Goal: Information Seeking & Learning: Learn about a topic

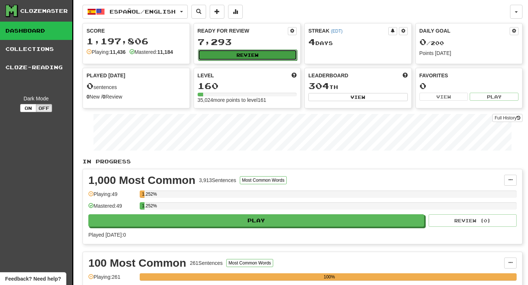
click at [232, 54] on button "Review" at bounding box center [247, 54] width 99 height 11
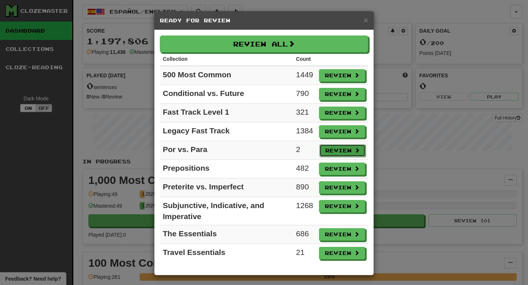
click at [342, 148] on button "Review" at bounding box center [342, 150] width 46 height 12
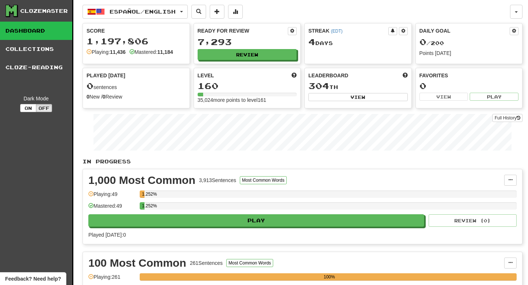
select select "**"
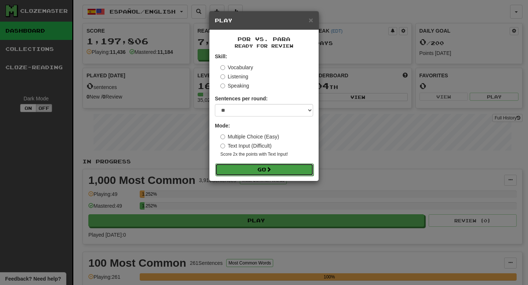
click at [270, 172] on span at bounding box center [268, 169] width 5 height 5
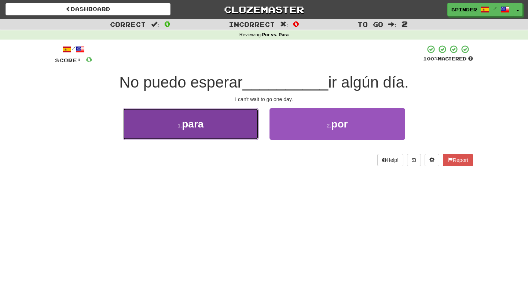
click at [244, 123] on button "1 . para" at bounding box center [191, 124] width 136 height 32
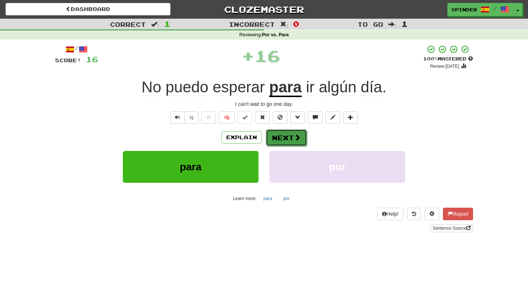
click at [288, 138] on button "Next" at bounding box center [286, 137] width 41 height 17
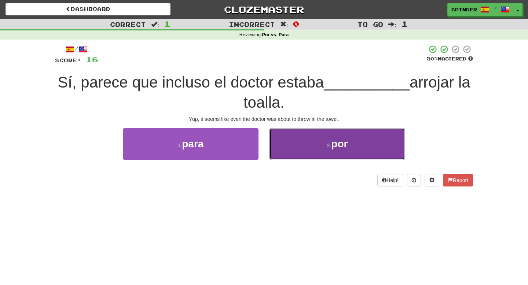
click at [288, 140] on button "2 . por" at bounding box center [337, 144] width 136 height 32
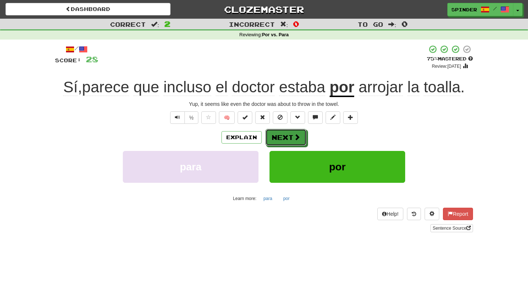
click at [294, 139] on span at bounding box center [296, 137] width 7 height 7
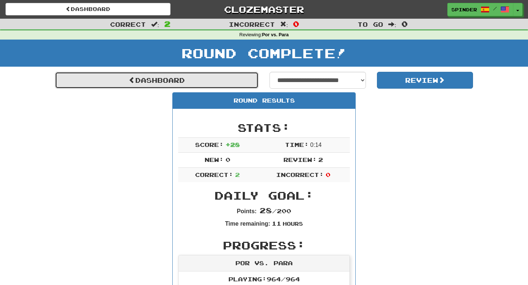
click at [205, 80] on link "Dashboard" at bounding box center [156, 80] width 203 height 17
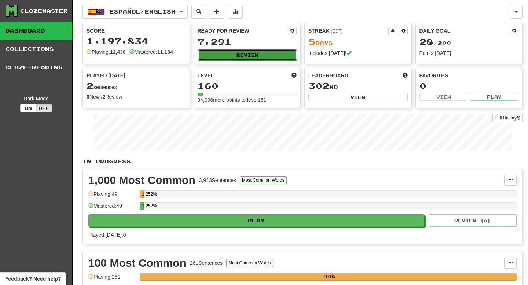
click at [254, 56] on button "Review" at bounding box center [247, 54] width 99 height 11
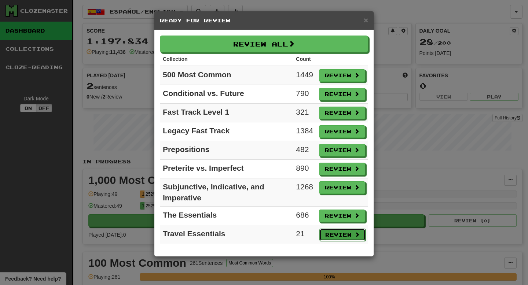
click at [334, 235] on button "Review" at bounding box center [342, 235] width 46 height 12
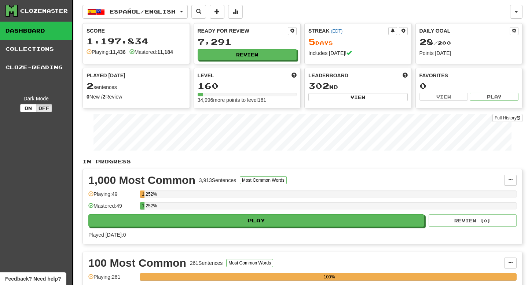
select select "**"
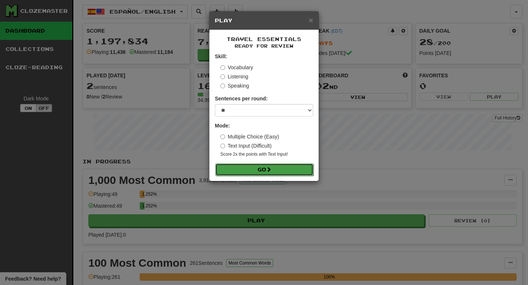
click at [297, 174] on button "Go" at bounding box center [264, 169] width 98 height 12
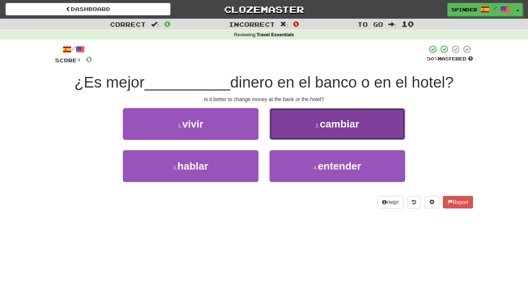
click at [302, 128] on button "2 . cambiar" at bounding box center [337, 124] width 136 height 32
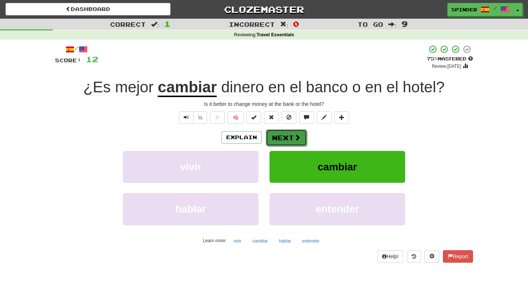
click at [288, 137] on button "Next" at bounding box center [286, 137] width 41 height 17
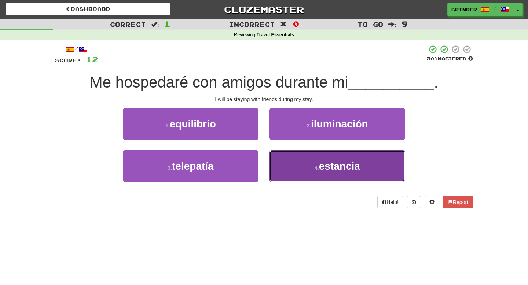
click at [289, 164] on button "4 . estancia" at bounding box center [337, 166] width 136 height 32
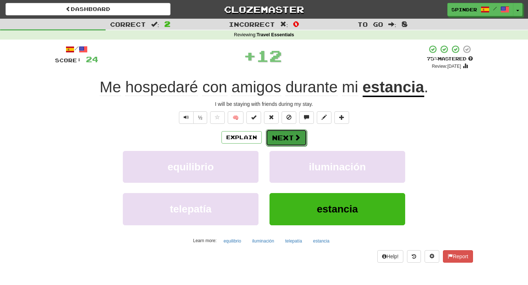
click at [299, 138] on span at bounding box center [297, 137] width 7 height 7
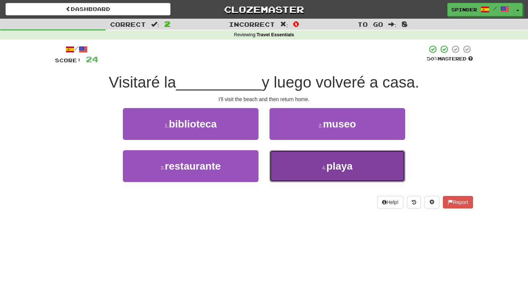
click at [299, 166] on button "4 . playa" at bounding box center [337, 166] width 136 height 32
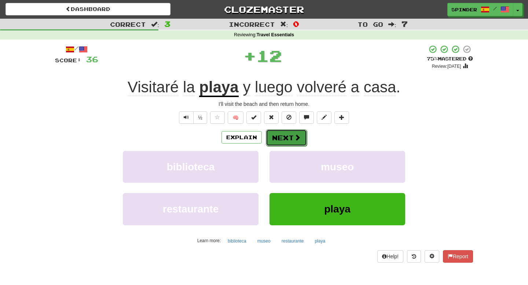
click at [298, 143] on button "Next" at bounding box center [286, 137] width 41 height 17
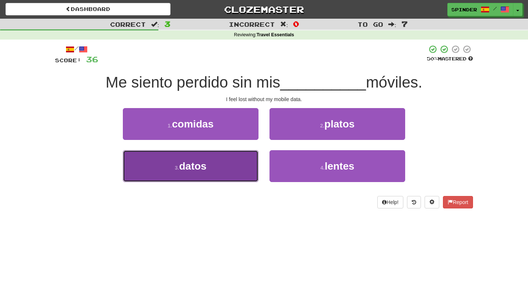
click at [224, 161] on button "3 . datos" at bounding box center [191, 166] width 136 height 32
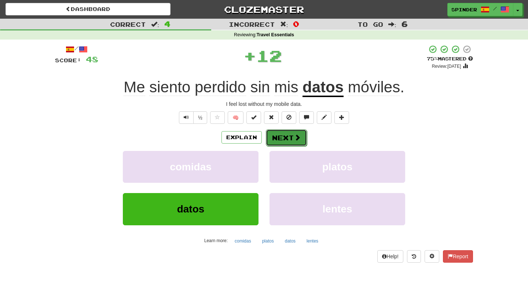
click at [293, 141] on button "Next" at bounding box center [286, 137] width 41 height 17
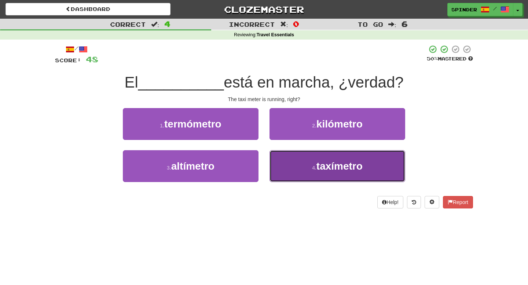
click at [292, 163] on button "4 . taxímetro" at bounding box center [337, 166] width 136 height 32
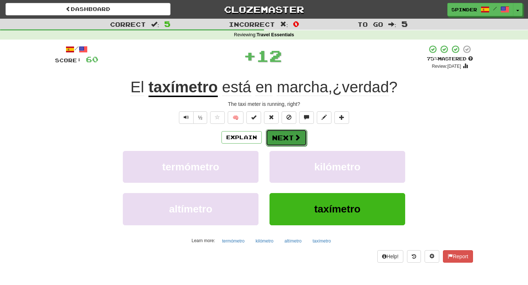
click at [292, 136] on button "Next" at bounding box center [286, 137] width 41 height 17
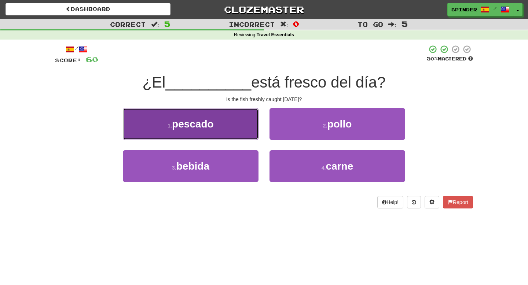
click at [239, 131] on button "1 . pescado" at bounding box center [191, 124] width 136 height 32
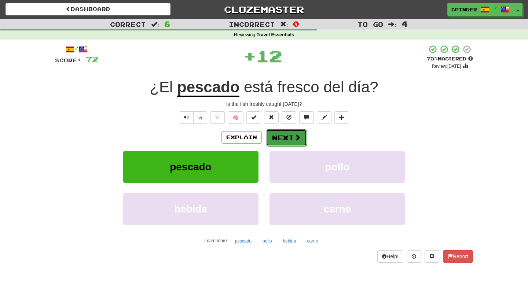
click at [274, 135] on button "Next" at bounding box center [286, 137] width 41 height 17
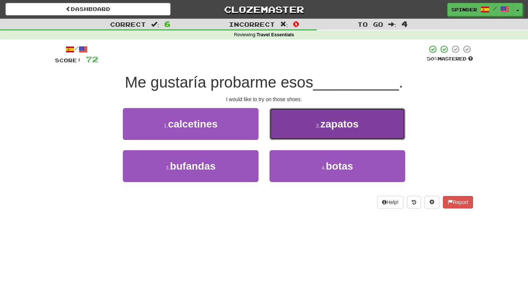
click at [274, 135] on button "2 . zapatos" at bounding box center [337, 124] width 136 height 32
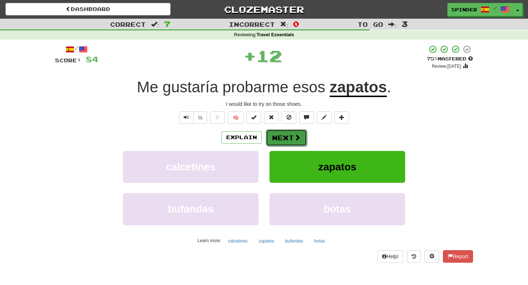
click at [274, 135] on button "Next" at bounding box center [286, 137] width 41 height 17
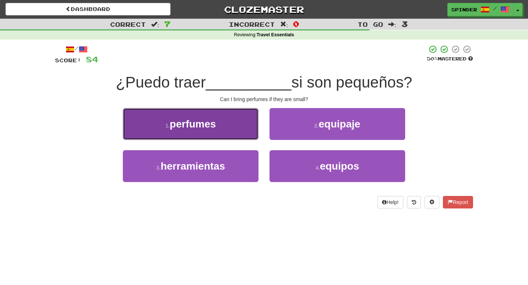
click at [222, 132] on button "1 . perfumes" at bounding box center [191, 124] width 136 height 32
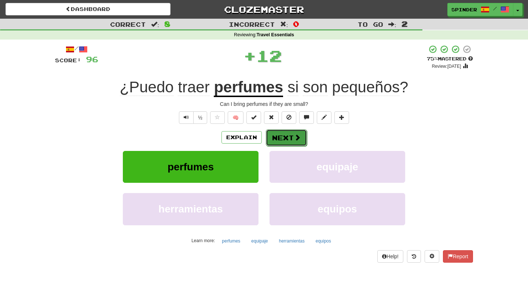
click at [284, 140] on button "Next" at bounding box center [286, 137] width 41 height 17
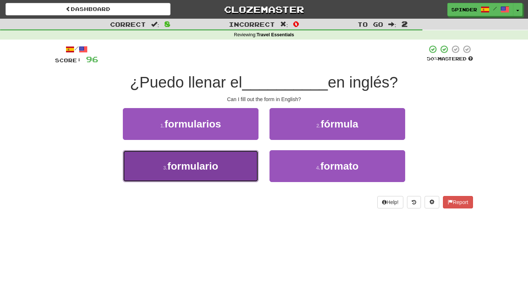
click at [234, 164] on button "3 . formulario" at bounding box center [191, 166] width 136 height 32
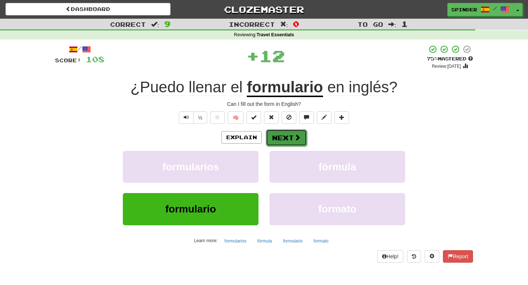
click at [289, 137] on button "Next" at bounding box center [286, 137] width 41 height 17
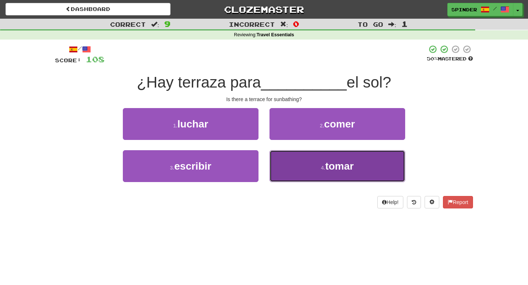
click at [286, 170] on button "4 . tomar" at bounding box center [337, 166] width 136 height 32
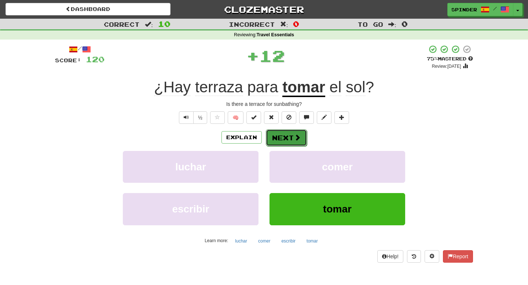
click at [290, 140] on button "Next" at bounding box center [286, 137] width 41 height 17
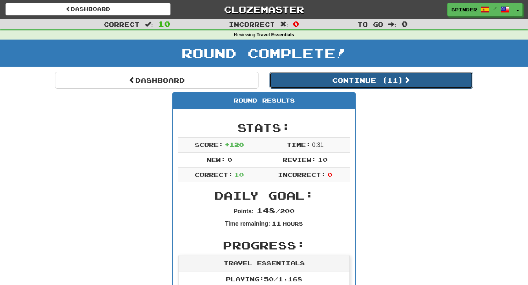
click at [359, 83] on button "Continue ( 11 )" at bounding box center [370, 80] width 203 height 17
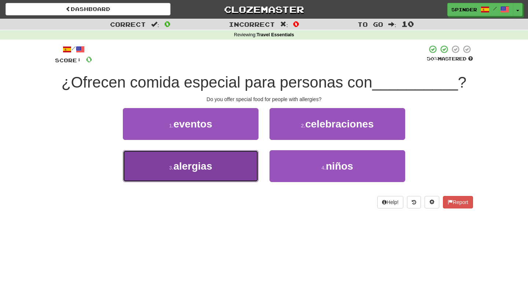
click at [223, 165] on button "3 . alergias" at bounding box center [191, 166] width 136 height 32
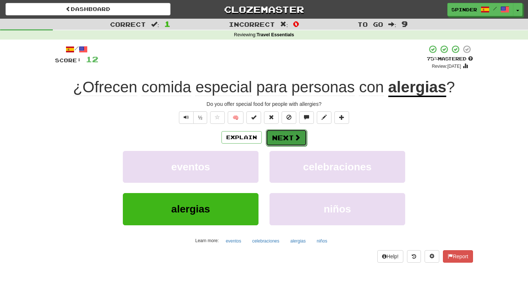
click at [273, 139] on button "Next" at bounding box center [286, 137] width 41 height 17
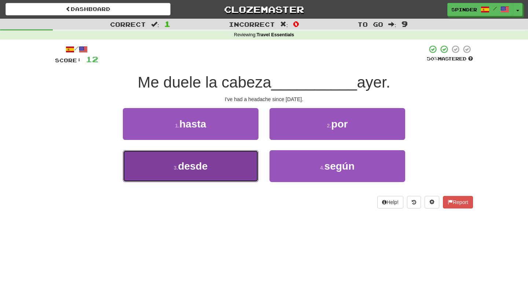
click at [233, 159] on button "3 . desde" at bounding box center [191, 166] width 136 height 32
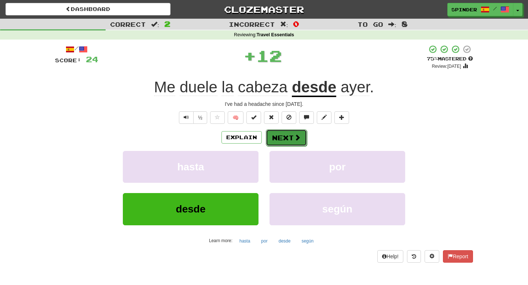
click at [290, 142] on button "Next" at bounding box center [286, 137] width 41 height 17
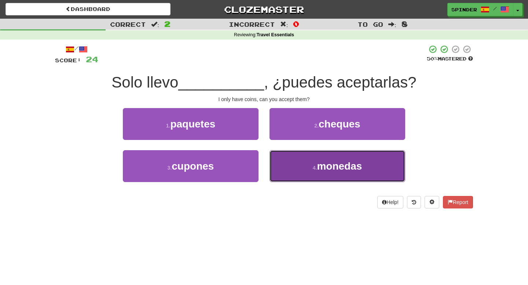
click at [291, 165] on button "4 . monedas" at bounding box center [337, 166] width 136 height 32
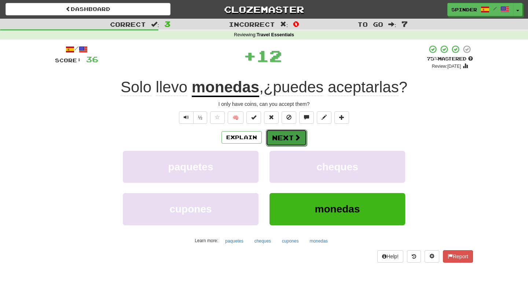
click at [297, 139] on span at bounding box center [297, 137] width 7 height 7
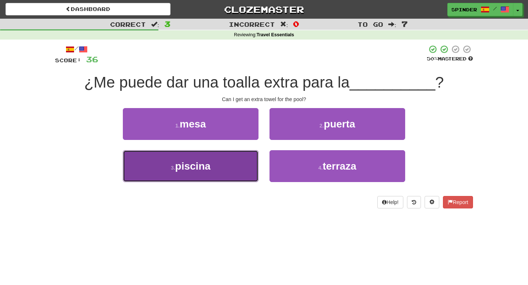
click at [233, 163] on button "3 . piscina" at bounding box center [191, 166] width 136 height 32
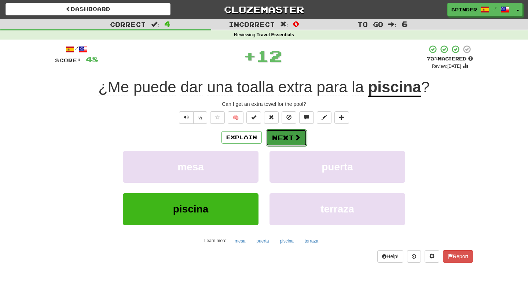
click at [284, 141] on button "Next" at bounding box center [286, 137] width 41 height 17
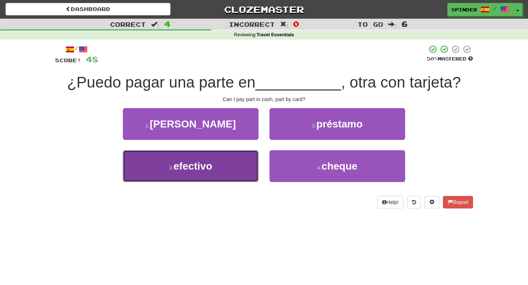
click at [233, 160] on button "3 . efectivo" at bounding box center [191, 166] width 136 height 32
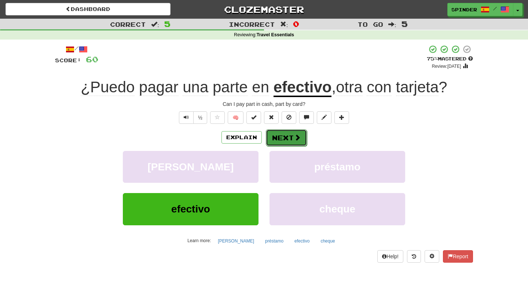
click at [287, 137] on button "Next" at bounding box center [286, 137] width 41 height 17
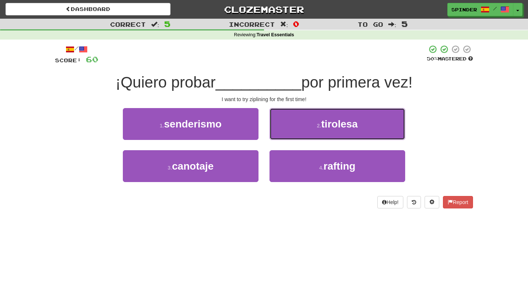
click at [283, 124] on button "2 . tirolesa" at bounding box center [337, 124] width 136 height 32
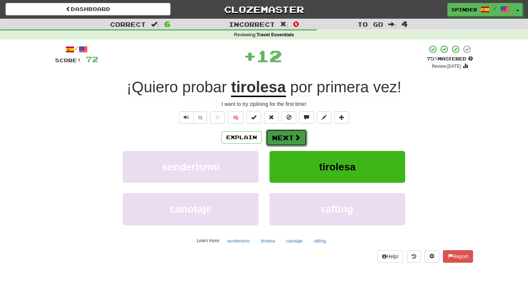
click at [270, 141] on button "Next" at bounding box center [286, 137] width 41 height 17
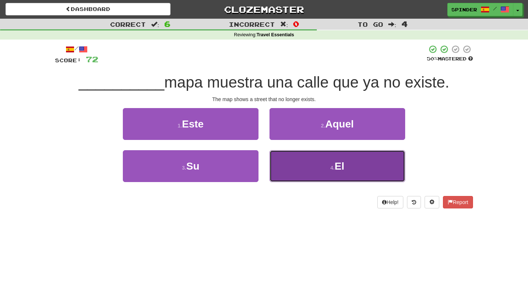
click at [293, 169] on button "4 . El" at bounding box center [337, 166] width 136 height 32
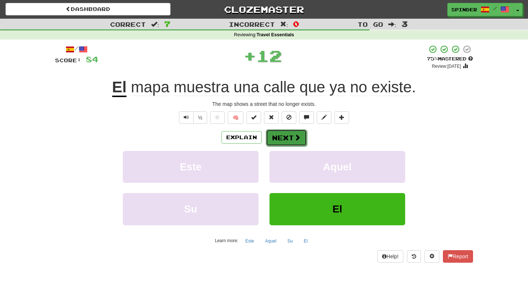
click at [293, 136] on button "Next" at bounding box center [286, 137] width 41 height 17
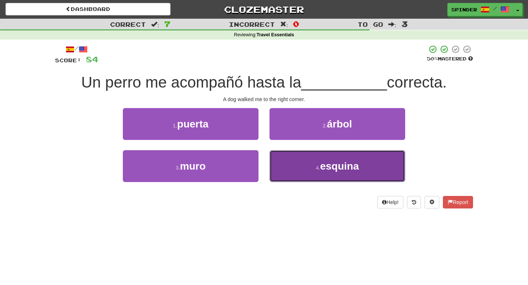
click at [295, 169] on button "4 . esquina" at bounding box center [337, 166] width 136 height 32
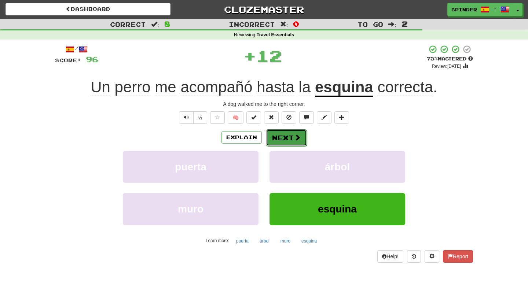
click at [294, 142] on button "Next" at bounding box center [286, 137] width 41 height 17
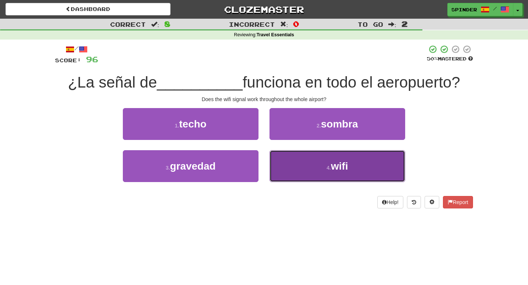
click at [304, 169] on button "4 . wifi" at bounding box center [337, 166] width 136 height 32
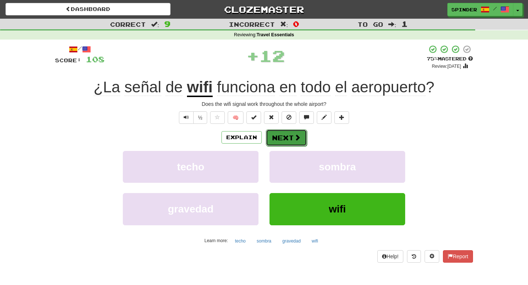
click at [292, 136] on button "Next" at bounding box center [286, 137] width 41 height 17
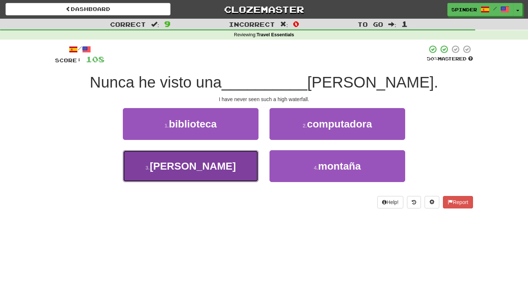
click at [240, 159] on button "3 . cascada" at bounding box center [191, 166] width 136 height 32
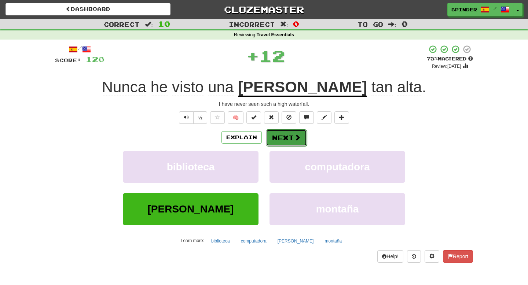
click at [297, 140] on span at bounding box center [297, 137] width 7 height 7
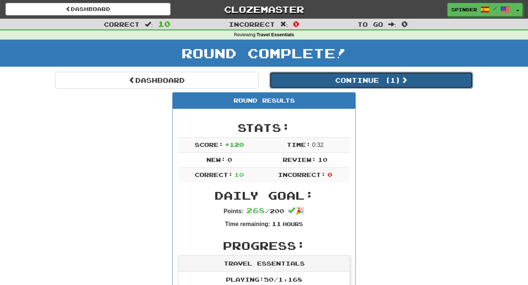
click at [357, 80] on button "Continue ( 1 )" at bounding box center [370, 80] width 203 height 17
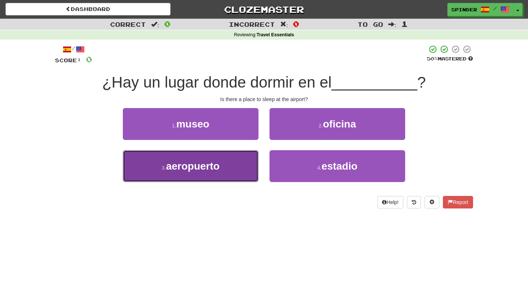
click at [233, 164] on button "3 . aeropuerto" at bounding box center [191, 166] width 136 height 32
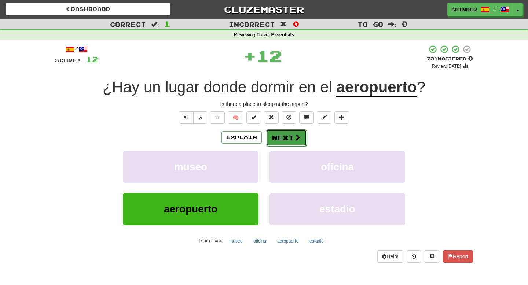
click at [282, 141] on button "Next" at bounding box center [286, 137] width 41 height 17
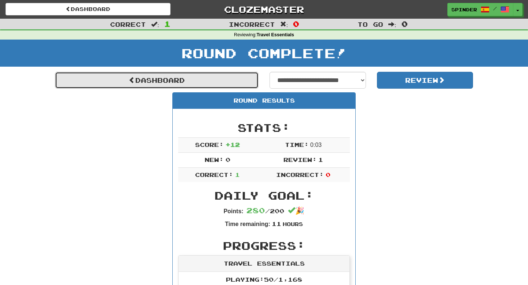
click at [186, 82] on link "Dashboard" at bounding box center [156, 80] width 203 height 17
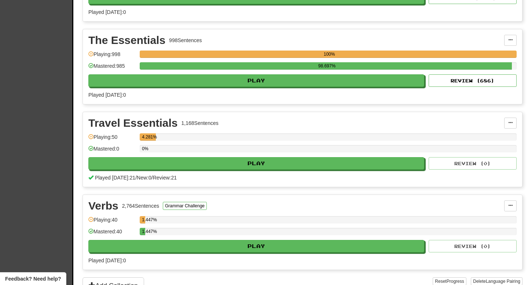
scroll to position [1382, 0]
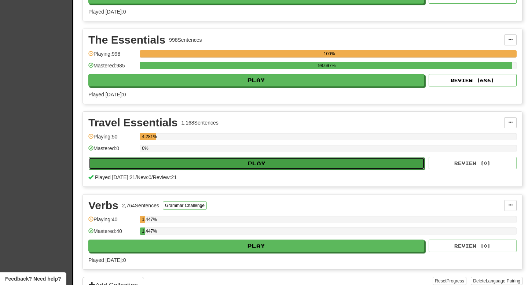
click at [241, 163] on button "Play" at bounding box center [257, 163] width 336 height 12
select select "**"
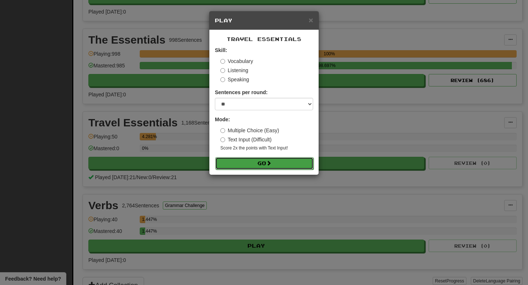
click at [251, 168] on button "Go" at bounding box center [264, 163] width 98 height 12
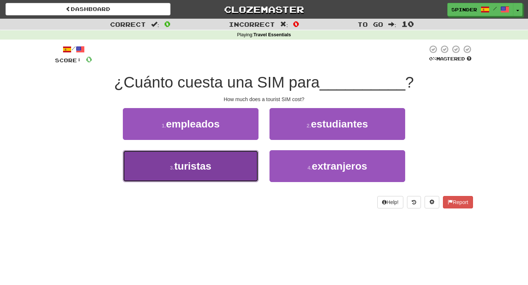
click at [232, 170] on button "3 . turistas" at bounding box center [191, 166] width 136 height 32
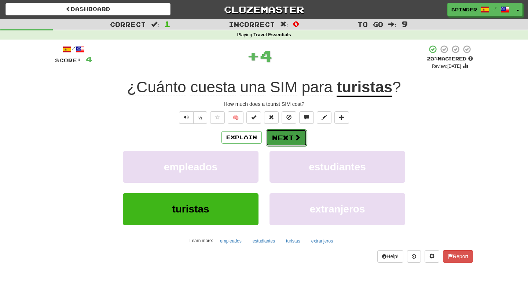
click at [292, 141] on button "Next" at bounding box center [286, 137] width 41 height 17
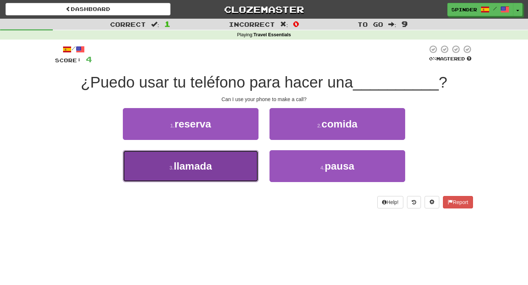
click at [239, 160] on button "3 . llamada" at bounding box center [191, 166] width 136 height 32
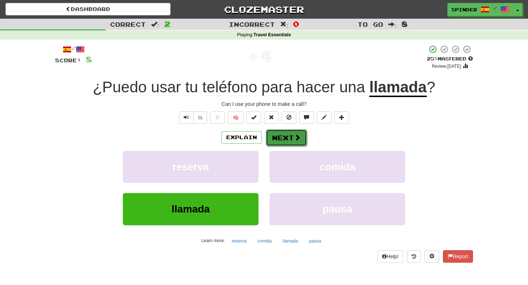
click at [285, 142] on button "Next" at bounding box center [286, 137] width 41 height 17
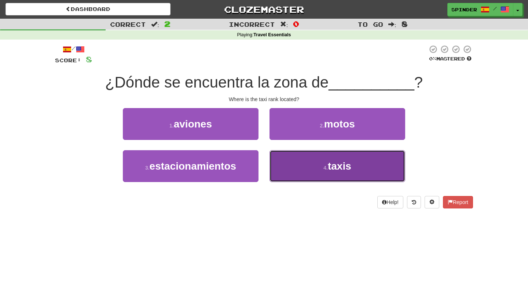
click at [287, 172] on button "4 . taxis" at bounding box center [337, 166] width 136 height 32
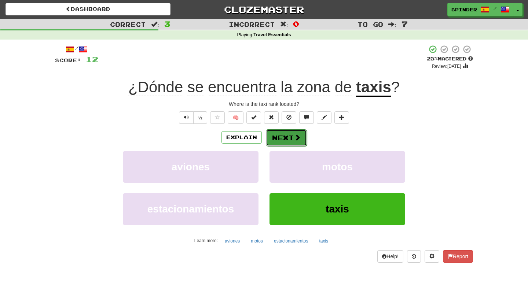
click at [287, 140] on button "Next" at bounding box center [286, 137] width 41 height 17
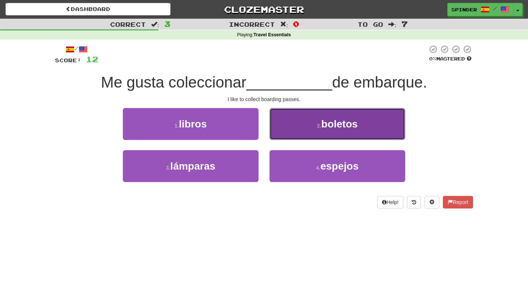
click at [310, 131] on button "2 . boletos" at bounding box center [337, 124] width 136 height 32
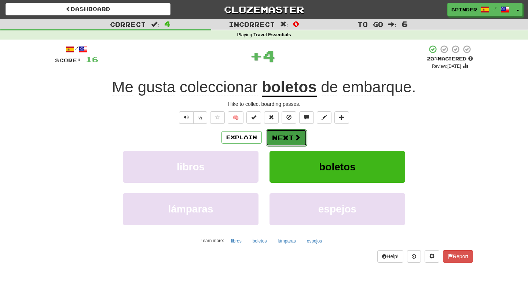
click at [292, 141] on button "Next" at bounding box center [286, 137] width 41 height 17
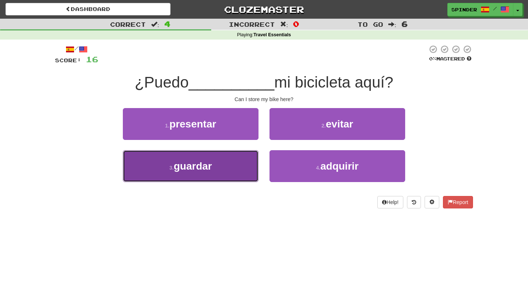
click at [230, 167] on button "3 . guardar" at bounding box center [191, 166] width 136 height 32
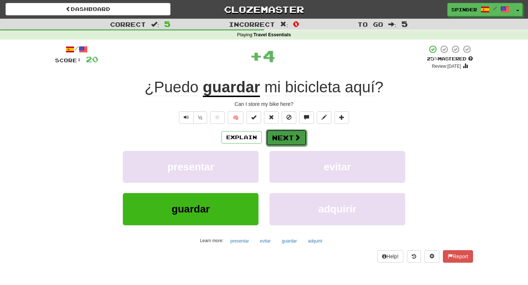
click at [289, 134] on button "Next" at bounding box center [286, 137] width 41 height 17
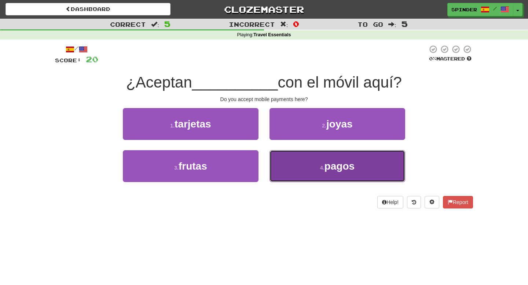
click at [285, 164] on button "4 . pagos" at bounding box center [337, 166] width 136 height 32
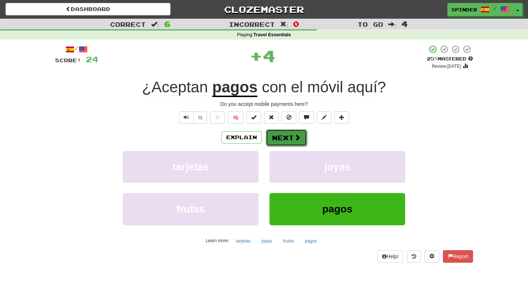
click at [288, 140] on button "Next" at bounding box center [286, 137] width 41 height 17
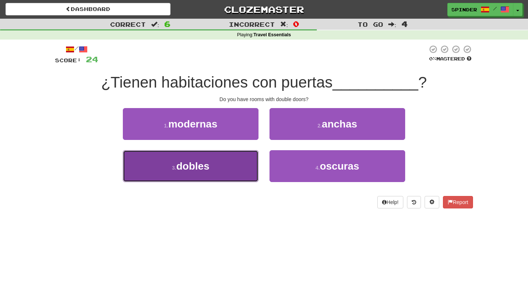
click at [244, 163] on button "3 . dobles" at bounding box center [191, 166] width 136 height 32
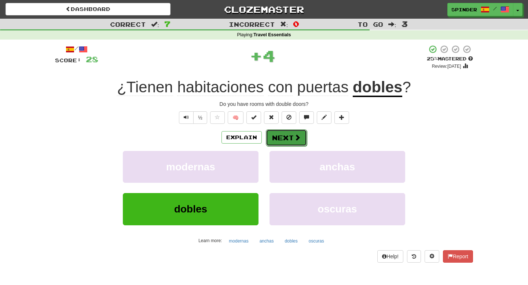
click at [300, 138] on button "Next" at bounding box center [286, 137] width 41 height 17
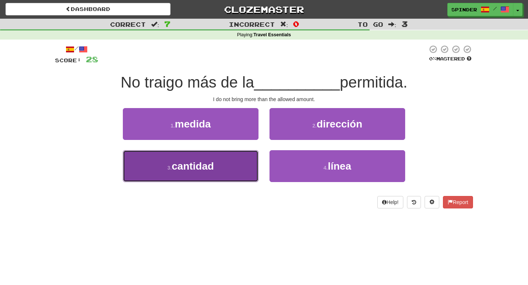
click at [230, 167] on button "3 . cantidad" at bounding box center [191, 166] width 136 height 32
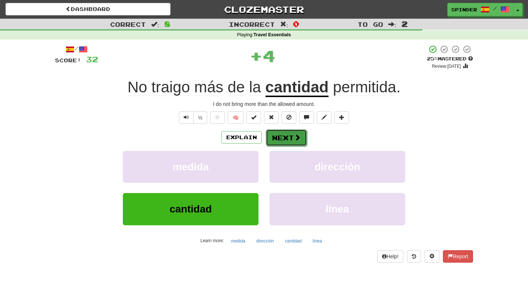
click at [292, 142] on button "Next" at bounding box center [286, 137] width 41 height 17
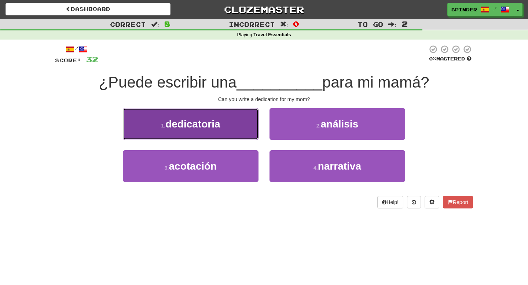
click at [235, 129] on button "1 . dedicatoria" at bounding box center [191, 124] width 136 height 32
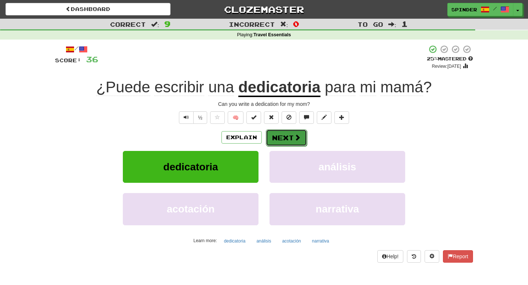
click at [282, 139] on button "Next" at bounding box center [286, 137] width 41 height 17
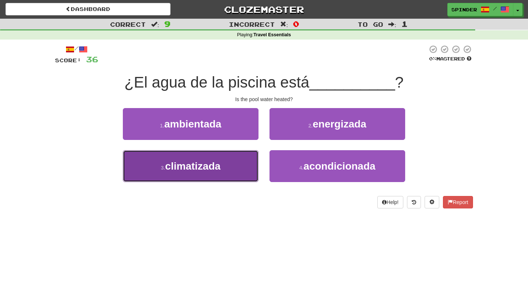
click at [237, 156] on button "3 . climatizada" at bounding box center [191, 166] width 136 height 32
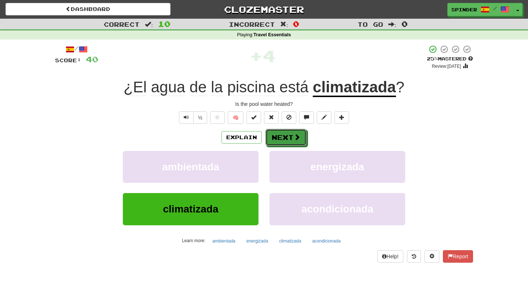
click at [281, 138] on button "Next" at bounding box center [285, 137] width 41 height 17
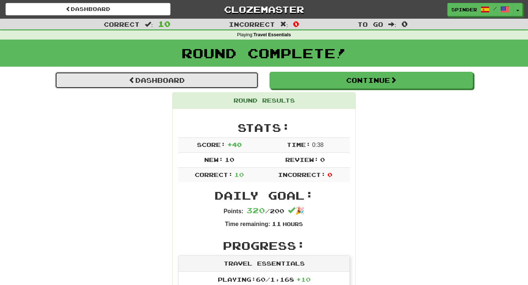
click at [195, 80] on link "Dashboard" at bounding box center [156, 80] width 203 height 17
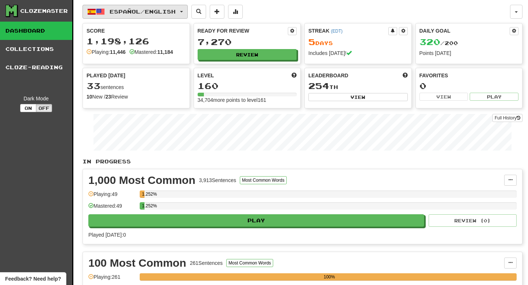
click at [140, 12] on span "Español / English" at bounding box center [143, 11] width 66 height 6
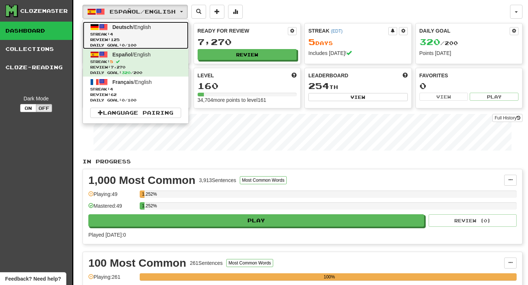
click at [142, 34] on span "Streak: 4" at bounding box center [135, 34] width 91 height 5
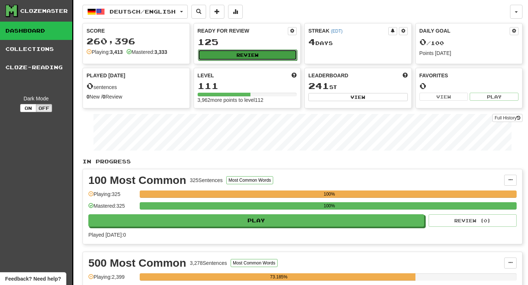
click at [255, 52] on button "Review" at bounding box center [247, 54] width 99 height 11
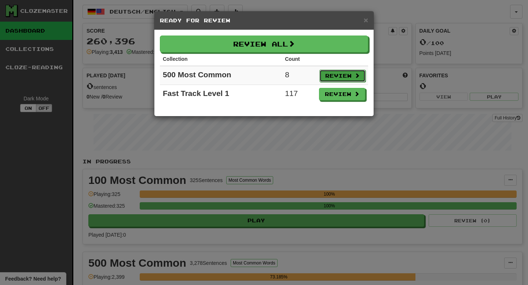
click at [330, 78] on button "Review" at bounding box center [342, 76] width 46 height 12
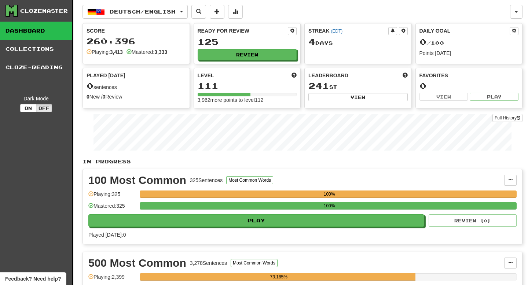
select select "**"
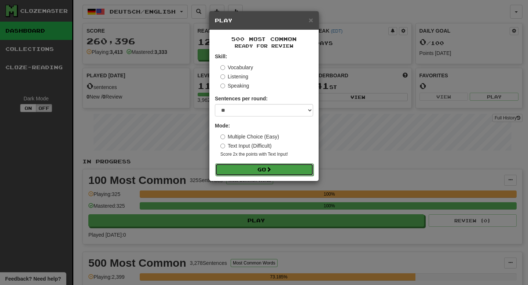
click at [268, 170] on span at bounding box center [268, 169] width 5 height 5
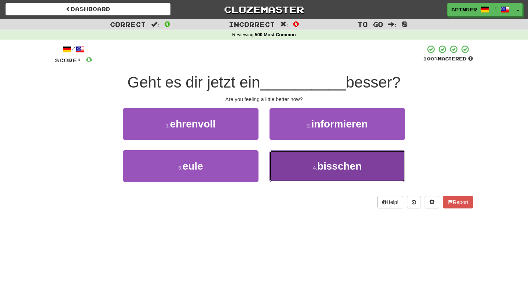
click at [292, 163] on button "4 . bisschen" at bounding box center [337, 166] width 136 height 32
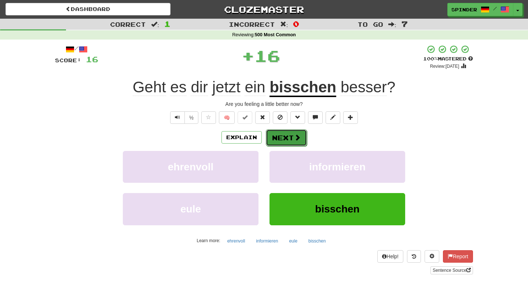
click at [289, 137] on button "Next" at bounding box center [286, 137] width 41 height 17
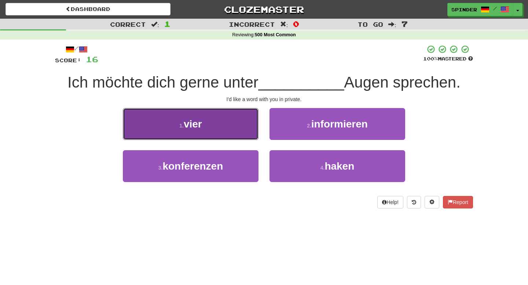
click at [241, 123] on button "1 . vier" at bounding box center [191, 124] width 136 height 32
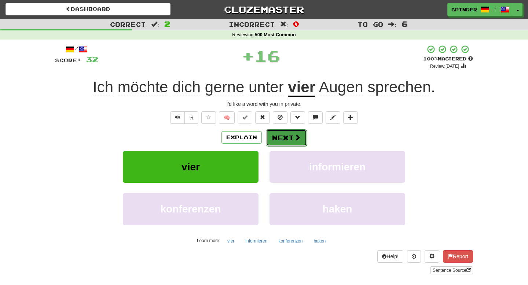
click at [293, 140] on button "Next" at bounding box center [286, 137] width 41 height 17
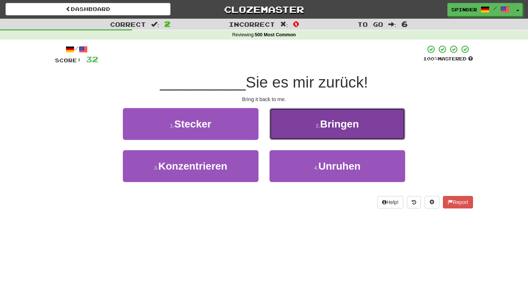
click at [296, 136] on button "2 . Bringen" at bounding box center [337, 124] width 136 height 32
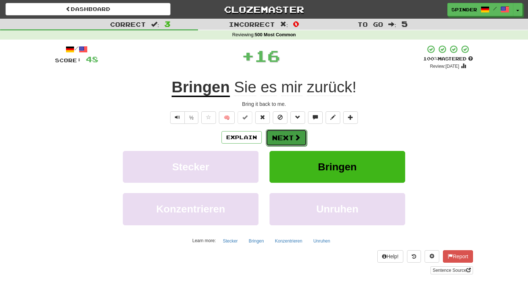
click at [291, 137] on button "Next" at bounding box center [286, 137] width 41 height 17
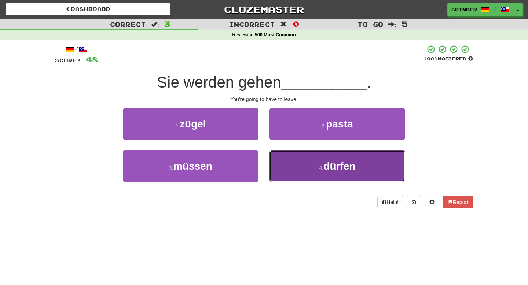
click at [293, 155] on button "4 . dürfen" at bounding box center [337, 166] width 136 height 32
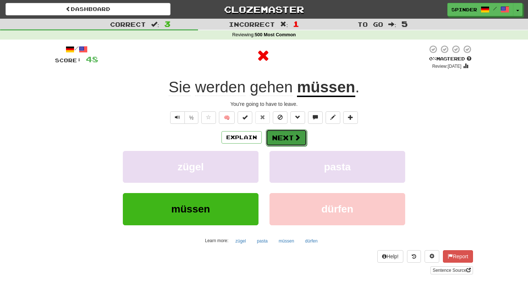
click at [296, 137] on span at bounding box center [297, 137] width 7 height 7
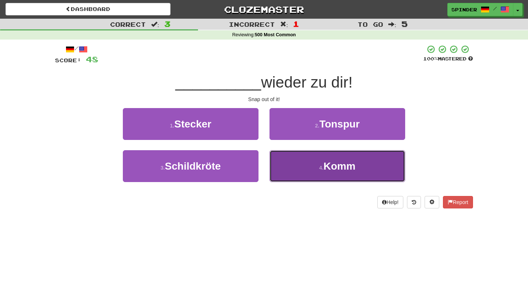
click at [302, 168] on button "4 . Komm" at bounding box center [337, 166] width 136 height 32
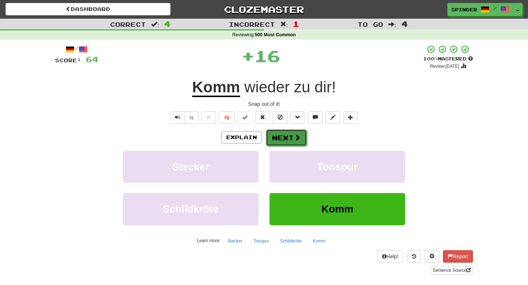
click at [286, 138] on button "Next" at bounding box center [286, 137] width 41 height 17
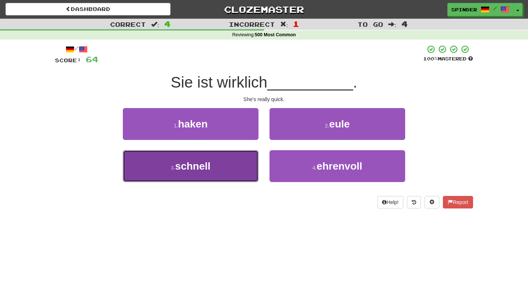
click at [241, 166] on button "3 . schnell" at bounding box center [191, 166] width 136 height 32
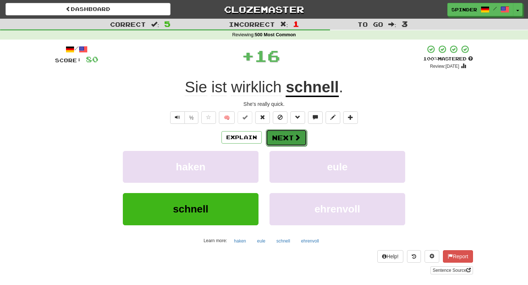
click at [280, 140] on button "Next" at bounding box center [286, 137] width 41 height 17
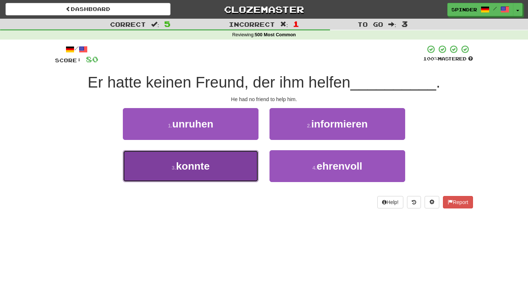
click at [229, 170] on button "3 . konnte" at bounding box center [191, 166] width 136 height 32
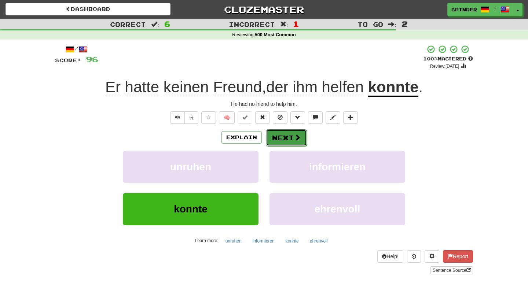
click at [292, 133] on button "Next" at bounding box center [286, 137] width 41 height 17
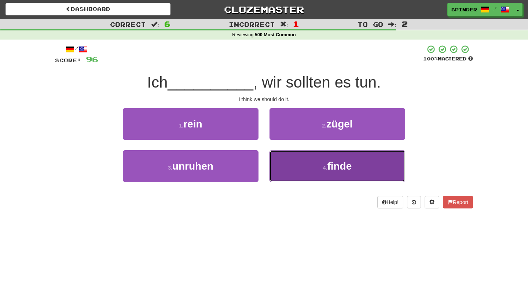
click at [289, 161] on button "4 . finde" at bounding box center [337, 166] width 136 height 32
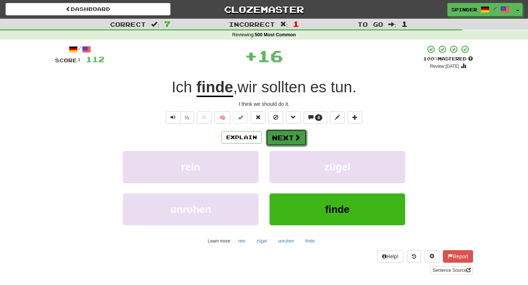
click at [292, 141] on button "Next" at bounding box center [286, 137] width 41 height 17
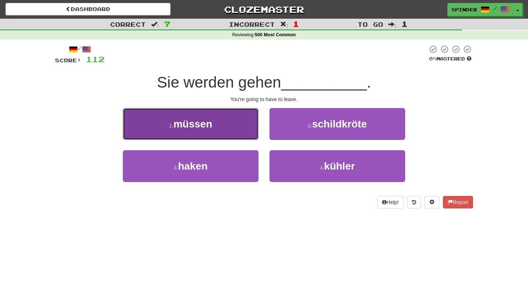
click at [239, 132] on button "1 . müssen" at bounding box center [191, 124] width 136 height 32
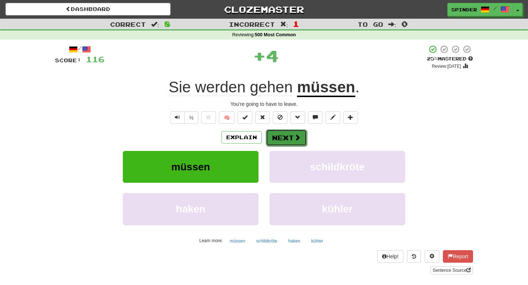
click at [288, 137] on button "Next" at bounding box center [286, 137] width 41 height 17
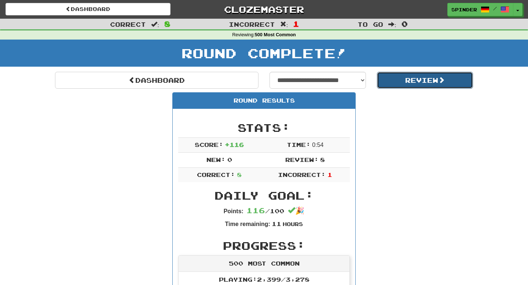
click at [395, 83] on button "Review" at bounding box center [425, 80] width 96 height 17
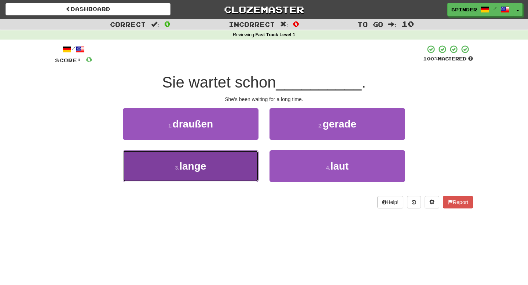
click at [234, 169] on button "3 . lange" at bounding box center [191, 166] width 136 height 32
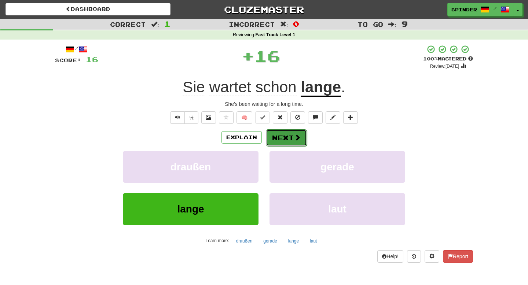
click at [289, 141] on button "Next" at bounding box center [286, 137] width 41 height 17
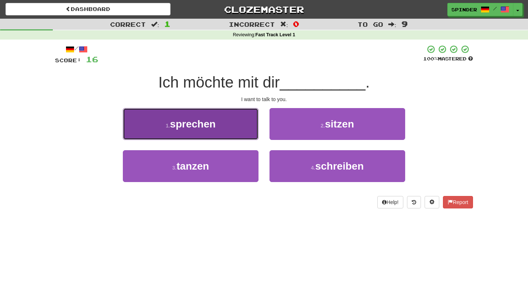
click at [248, 132] on button "1 . sprechen" at bounding box center [191, 124] width 136 height 32
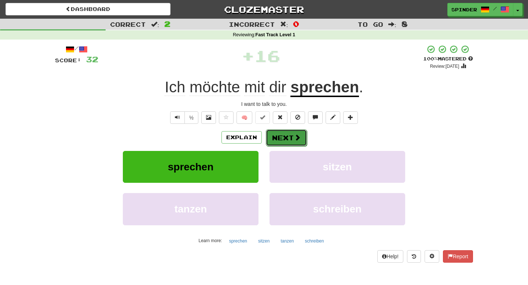
click at [283, 140] on button "Next" at bounding box center [286, 137] width 41 height 17
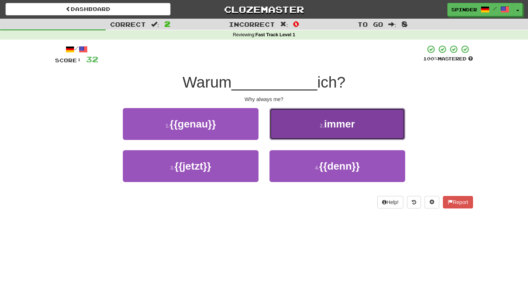
click at [302, 132] on button "2 . immer" at bounding box center [337, 124] width 136 height 32
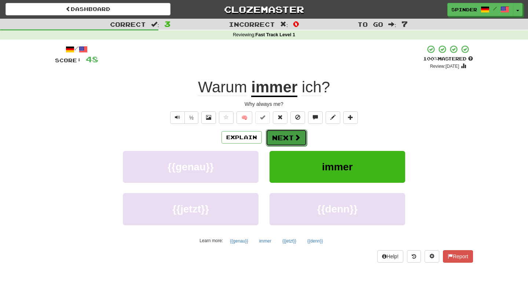
click at [278, 138] on button "Next" at bounding box center [286, 137] width 41 height 17
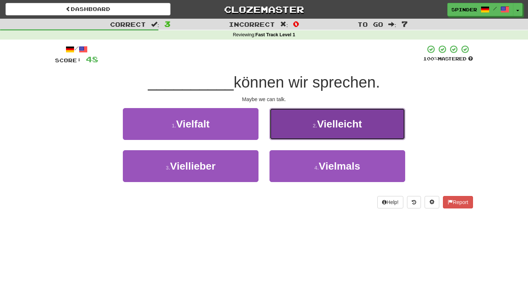
click at [292, 125] on button "2 . Vielleicht" at bounding box center [337, 124] width 136 height 32
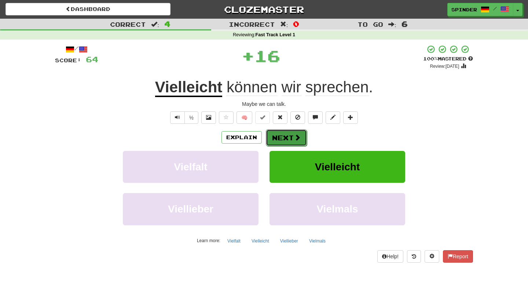
click at [284, 140] on button "Next" at bounding box center [286, 137] width 41 height 17
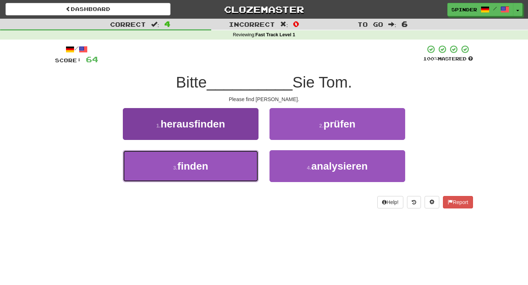
click at [240, 166] on button "3 . finden" at bounding box center [191, 166] width 136 height 32
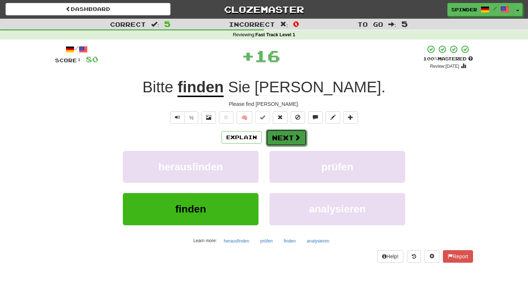
click at [296, 141] on span at bounding box center [297, 137] width 7 height 7
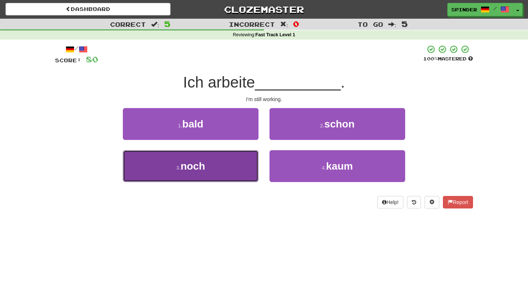
click at [242, 156] on button "3 . noch" at bounding box center [191, 166] width 136 height 32
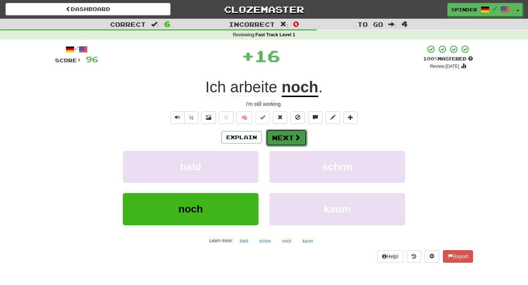
click at [294, 140] on span at bounding box center [297, 137] width 7 height 7
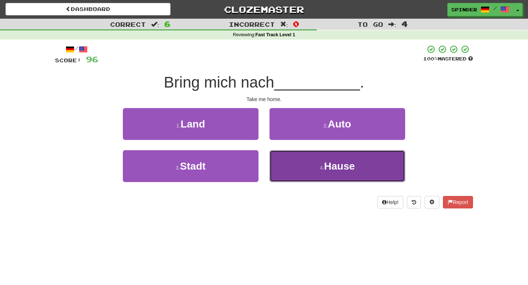
click at [297, 161] on button "4 . Hause" at bounding box center [337, 166] width 136 height 32
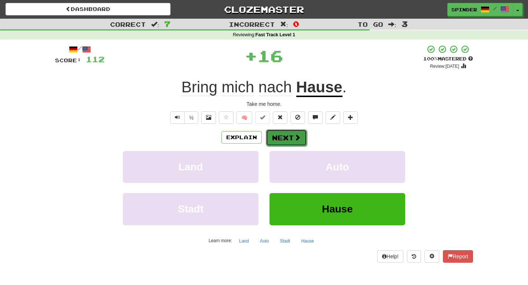
click at [295, 141] on button "Next" at bounding box center [286, 137] width 41 height 17
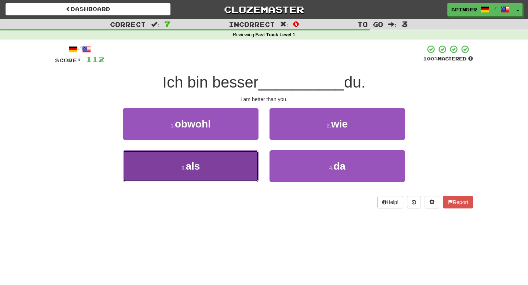
click at [240, 167] on button "3 . als" at bounding box center [191, 166] width 136 height 32
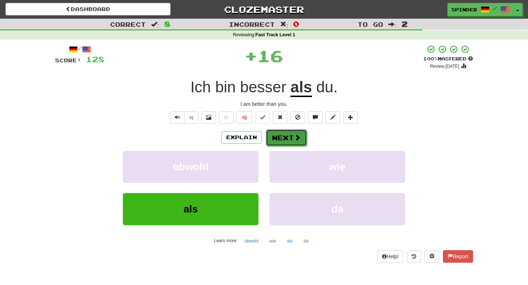
click at [295, 142] on button "Next" at bounding box center [286, 137] width 41 height 17
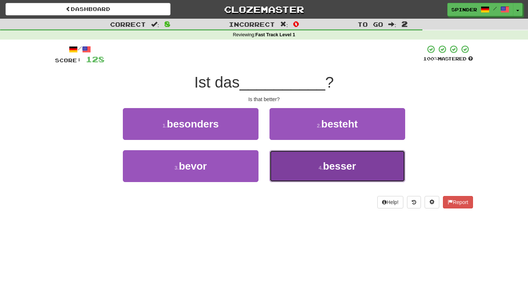
click at [294, 164] on button "4 . besser" at bounding box center [337, 166] width 136 height 32
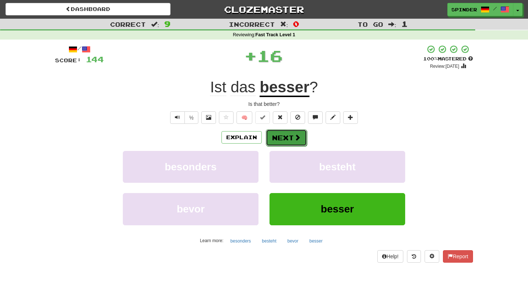
click at [296, 136] on span at bounding box center [297, 137] width 7 height 7
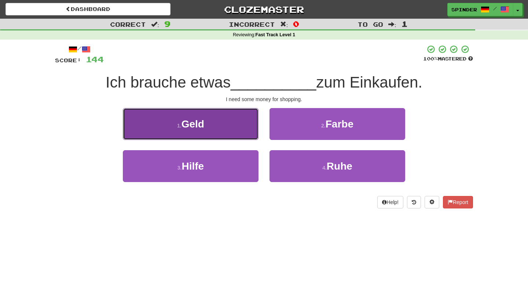
click at [238, 127] on button "1 . Geld" at bounding box center [191, 124] width 136 height 32
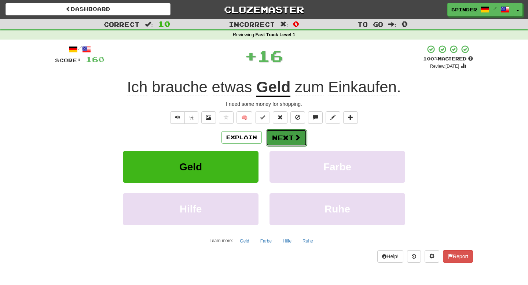
click at [292, 140] on button "Next" at bounding box center [286, 137] width 41 height 17
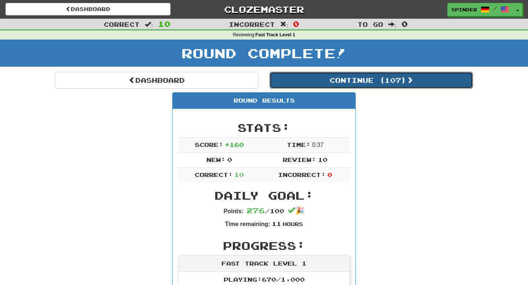
click at [383, 84] on button "Continue ( 107 )" at bounding box center [370, 80] width 203 height 17
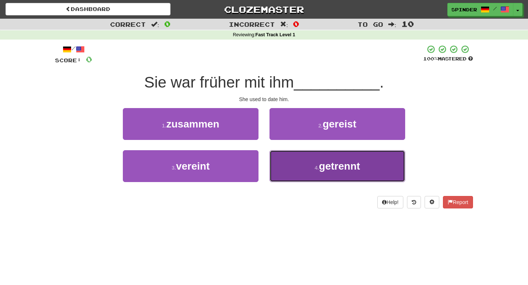
click at [314, 170] on small "4 ." at bounding box center [316, 168] width 4 height 6
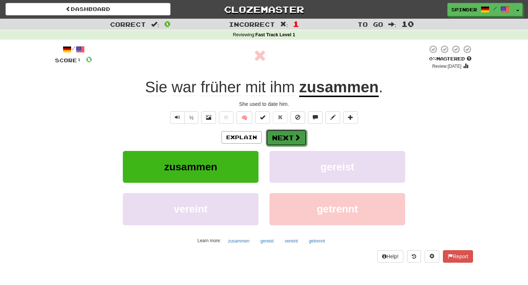
click at [288, 137] on button "Next" at bounding box center [286, 137] width 41 height 17
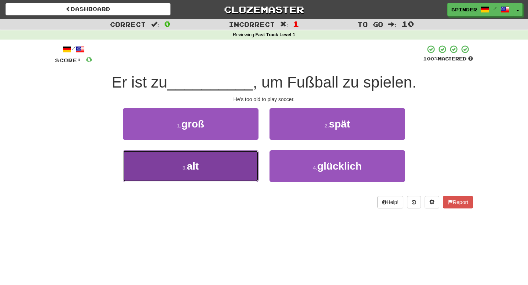
click at [245, 170] on button "3 . alt" at bounding box center [191, 166] width 136 height 32
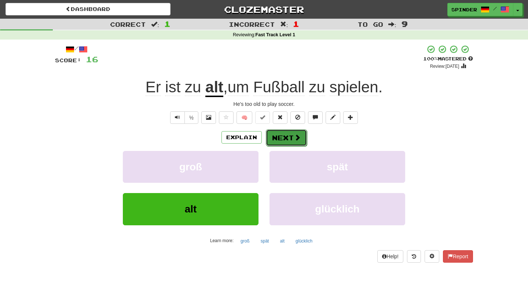
click at [287, 140] on button "Next" at bounding box center [286, 137] width 41 height 17
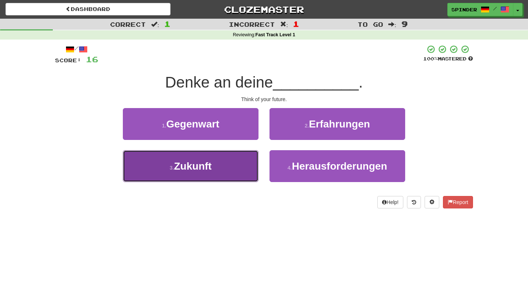
click at [238, 167] on button "3 . Zukunft" at bounding box center [191, 166] width 136 height 32
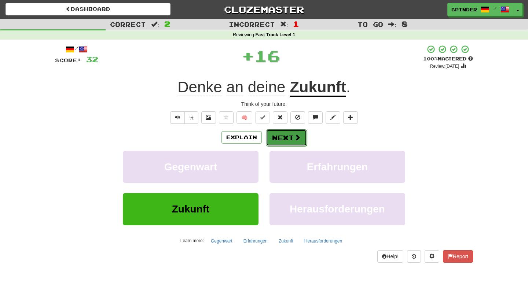
click at [286, 136] on button "Next" at bounding box center [286, 137] width 41 height 17
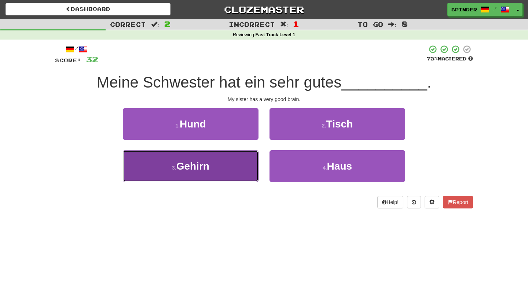
click at [243, 160] on button "3 . Gehirn" at bounding box center [191, 166] width 136 height 32
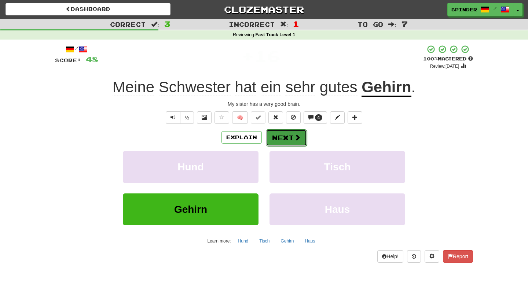
click at [277, 140] on button "Next" at bounding box center [286, 137] width 41 height 17
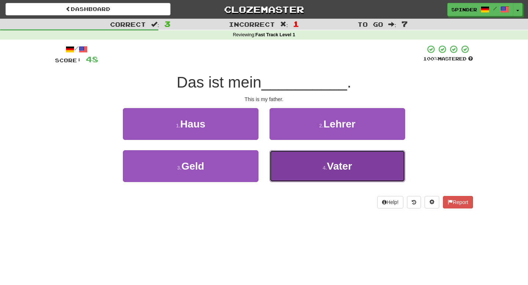
click at [277, 161] on button "4 . Vater" at bounding box center [337, 166] width 136 height 32
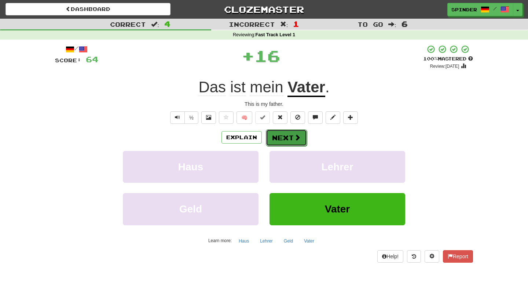
click at [285, 138] on button "Next" at bounding box center [286, 137] width 41 height 17
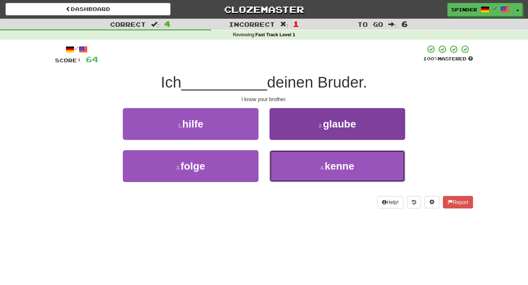
click at [297, 169] on button "4 . kenne" at bounding box center [337, 166] width 136 height 32
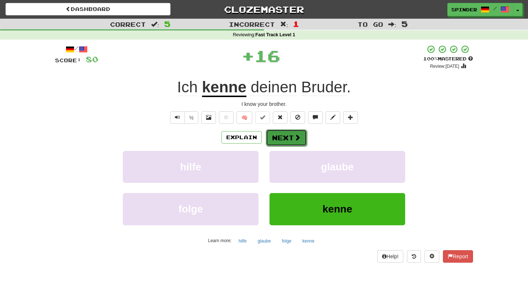
click at [289, 137] on button "Next" at bounding box center [286, 137] width 41 height 17
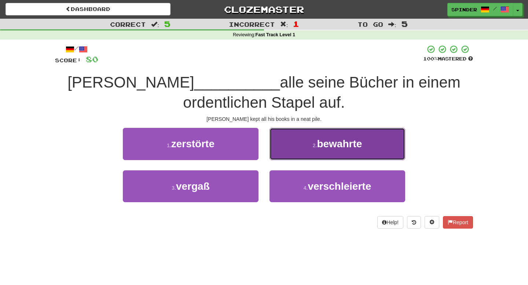
click at [289, 141] on button "2 . bewahrte" at bounding box center [337, 144] width 136 height 32
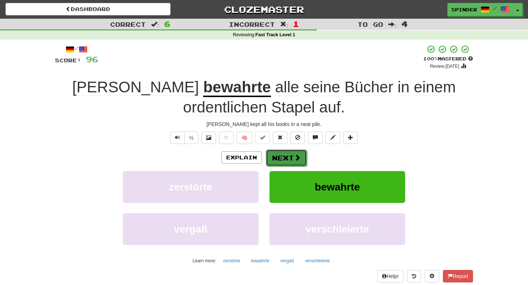
click at [283, 159] on button "Next" at bounding box center [286, 157] width 41 height 17
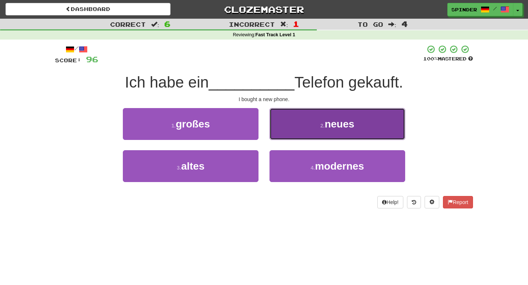
click at [300, 134] on button "2 . neues" at bounding box center [337, 124] width 136 height 32
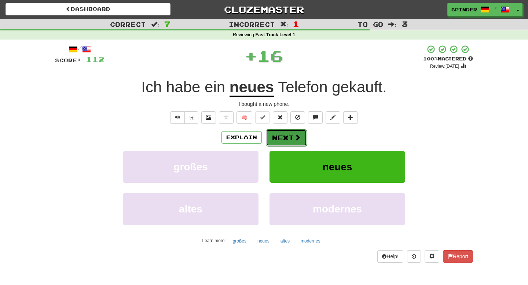
click at [290, 139] on button "Next" at bounding box center [286, 137] width 41 height 17
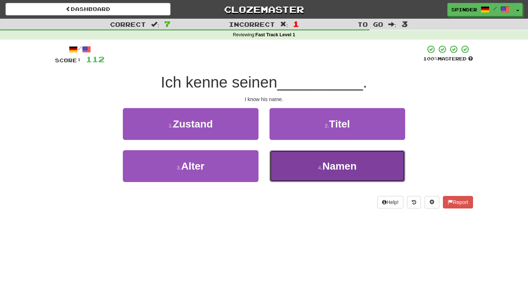
click at [292, 160] on button "4 . Namen" at bounding box center [337, 166] width 136 height 32
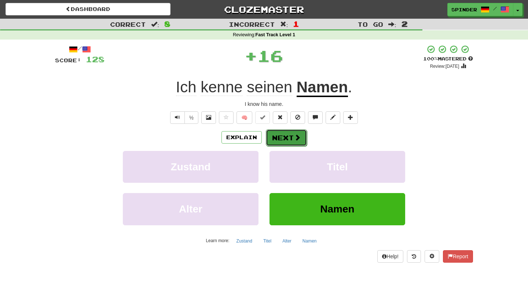
click at [289, 137] on button "Next" at bounding box center [286, 137] width 41 height 17
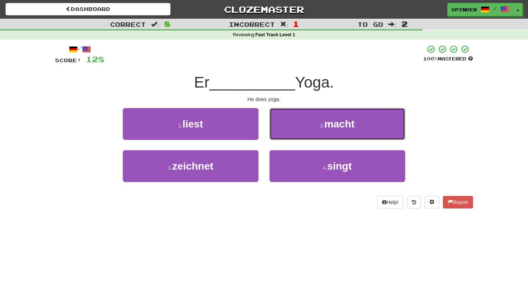
click at [289, 137] on button "2 . macht" at bounding box center [337, 124] width 136 height 32
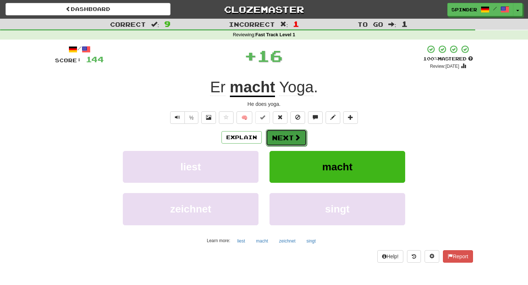
click at [289, 137] on button "Next" at bounding box center [286, 137] width 41 height 17
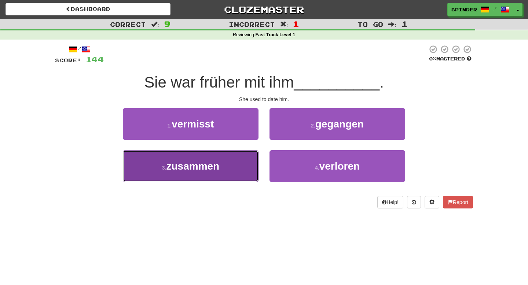
click at [246, 163] on button "3 . zusammen" at bounding box center [191, 166] width 136 height 32
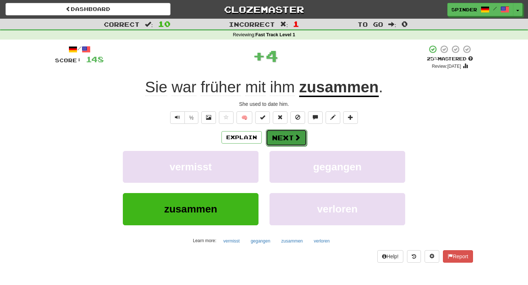
click at [302, 136] on button "Next" at bounding box center [286, 137] width 41 height 17
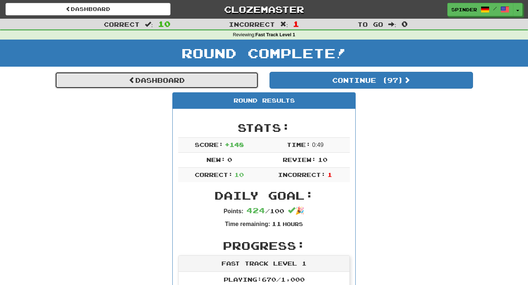
click at [194, 80] on link "Dashboard" at bounding box center [156, 80] width 203 height 17
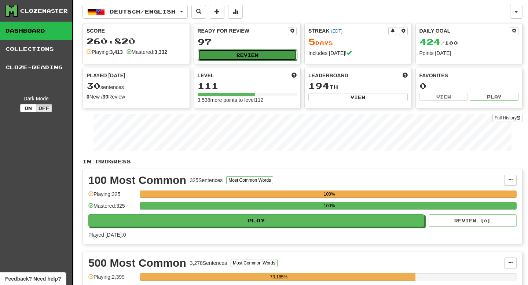
click at [250, 58] on button "Review" at bounding box center [247, 54] width 99 height 11
select select "**"
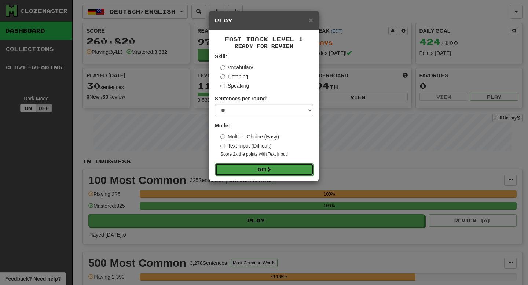
click at [259, 173] on button "Go" at bounding box center [264, 169] width 98 height 12
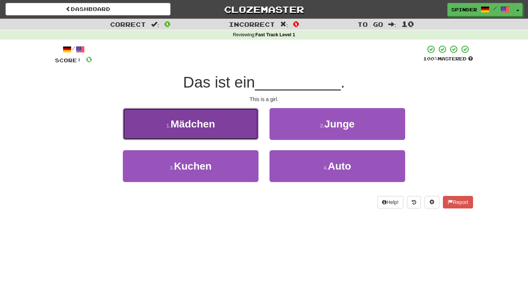
click at [227, 133] on button "1 . Mädchen" at bounding box center [191, 124] width 136 height 32
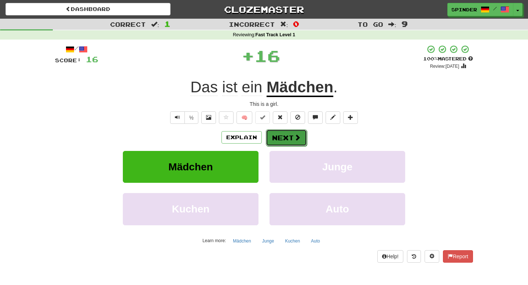
click at [275, 135] on button "Next" at bounding box center [286, 137] width 41 height 17
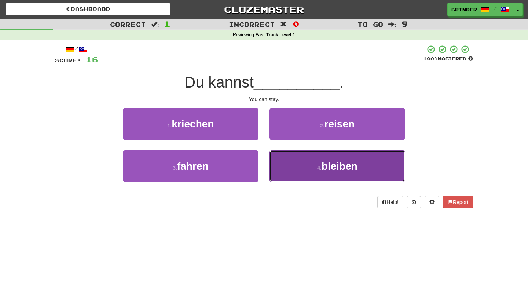
click at [281, 163] on button "4 . bleiben" at bounding box center [337, 166] width 136 height 32
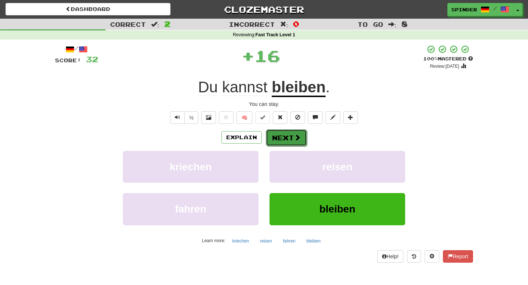
click at [280, 135] on button "Next" at bounding box center [286, 137] width 41 height 17
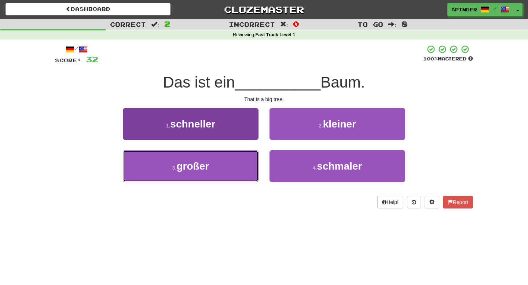
click at [231, 160] on button "3 . großer" at bounding box center [191, 166] width 136 height 32
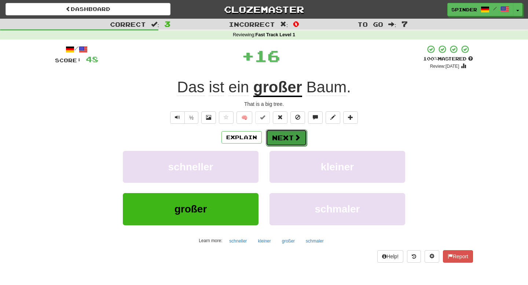
click at [281, 136] on button "Next" at bounding box center [286, 137] width 41 height 17
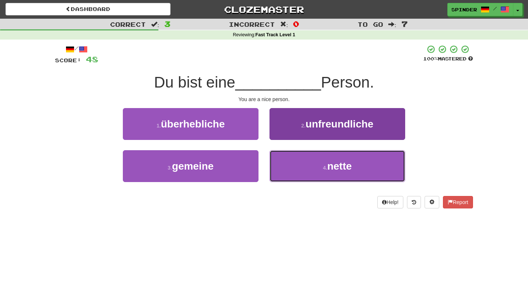
click at [279, 158] on button "4 . nette" at bounding box center [337, 166] width 136 height 32
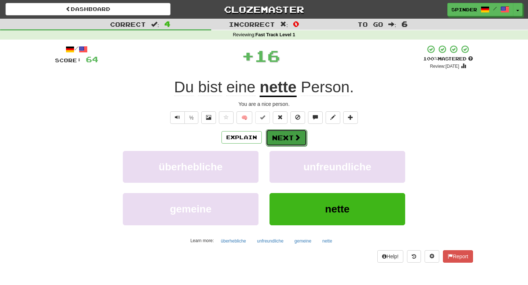
click at [277, 137] on button "Next" at bounding box center [286, 137] width 41 height 17
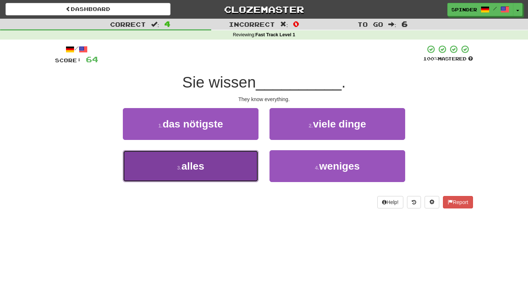
click at [235, 159] on button "3 . alles" at bounding box center [191, 166] width 136 height 32
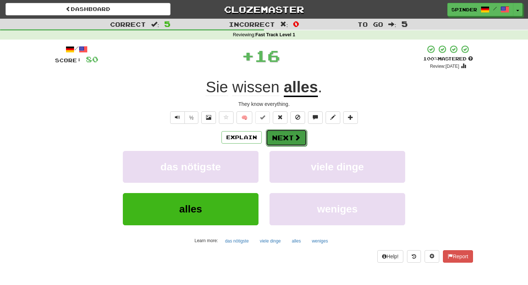
click at [293, 134] on button "Next" at bounding box center [286, 137] width 41 height 17
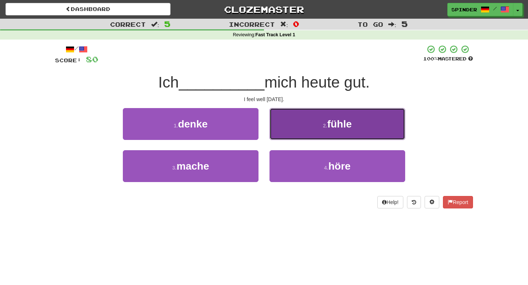
click at [293, 135] on button "2 . fühle" at bounding box center [337, 124] width 136 height 32
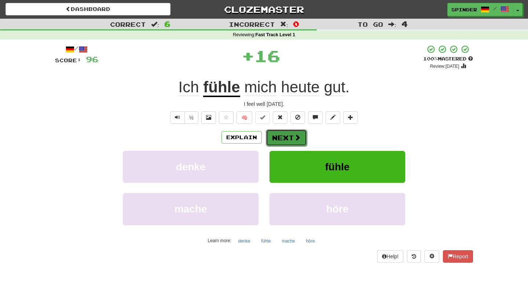
click at [287, 141] on button "Next" at bounding box center [286, 137] width 41 height 17
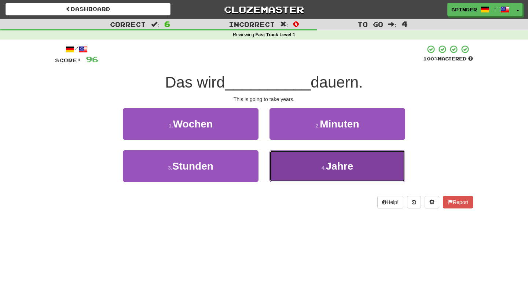
click at [286, 161] on button "4 . Jahre" at bounding box center [337, 166] width 136 height 32
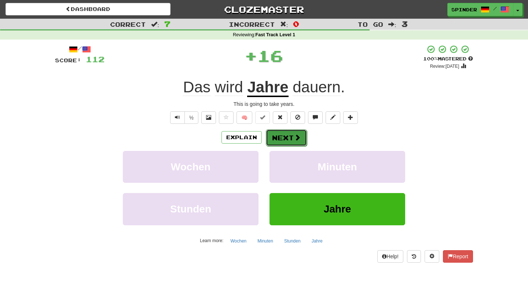
click at [290, 140] on button "Next" at bounding box center [286, 137] width 41 height 17
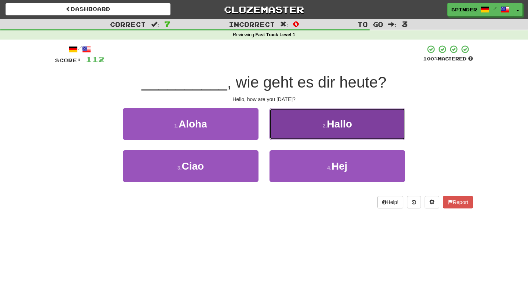
click at [297, 130] on button "2 . Hallo" at bounding box center [337, 124] width 136 height 32
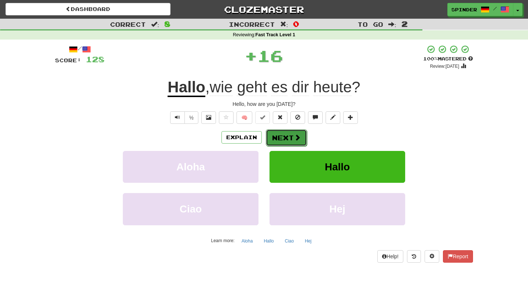
click at [289, 137] on button "Next" at bounding box center [286, 137] width 41 height 17
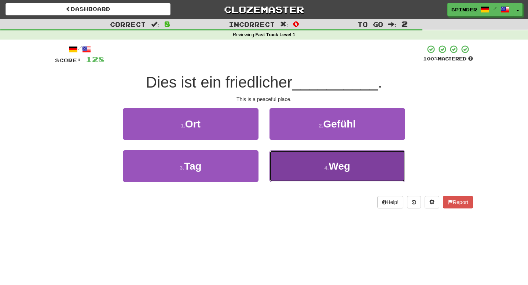
click at [288, 162] on button "4 . Weg" at bounding box center [337, 166] width 136 height 32
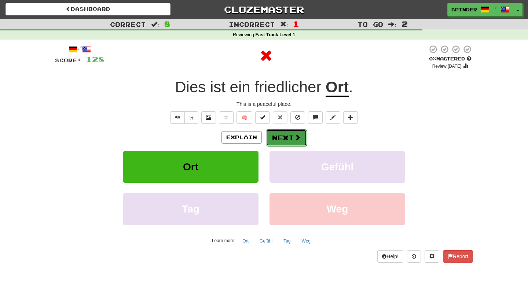
click at [295, 140] on span at bounding box center [297, 137] width 7 height 7
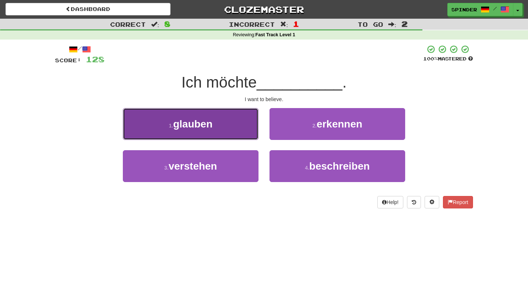
click at [244, 125] on button "1 . glauben" at bounding box center [191, 124] width 136 height 32
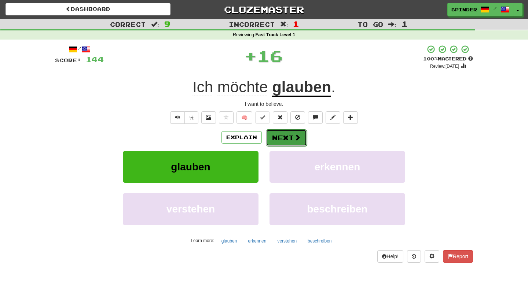
click at [292, 138] on button "Next" at bounding box center [286, 137] width 41 height 17
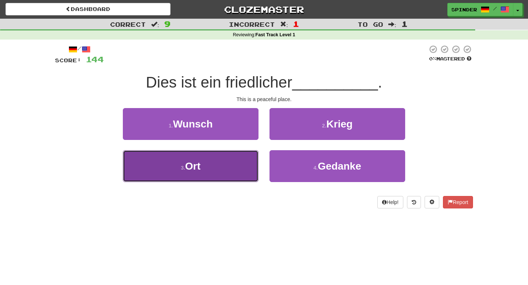
click at [234, 165] on button "3 . Ort" at bounding box center [191, 166] width 136 height 32
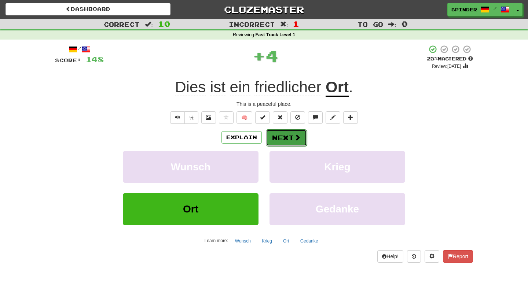
click at [291, 137] on button "Next" at bounding box center [286, 137] width 41 height 17
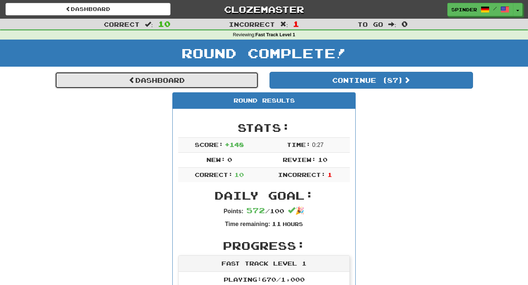
click at [165, 84] on link "Dashboard" at bounding box center [156, 80] width 203 height 17
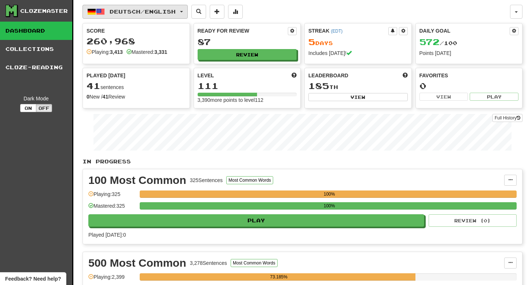
click at [143, 14] on span "Deutsch / English" at bounding box center [143, 11] width 66 height 6
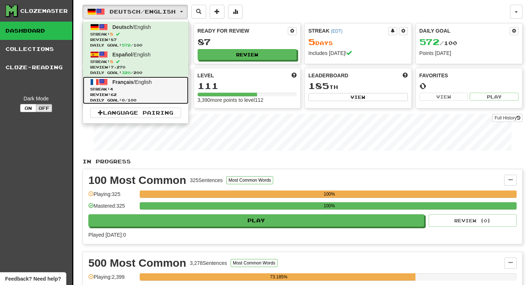
click at [130, 84] on span "Français" at bounding box center [122, 82] width 21 height 6
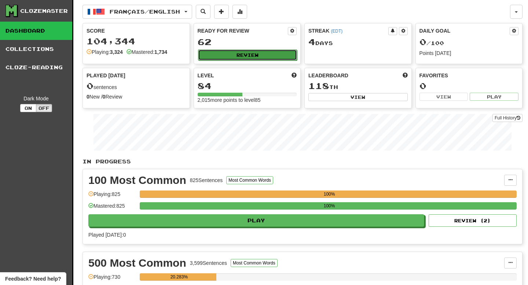
click at [239, 56] on button "Review" at bounding box center [247, 54] width 99 height 11
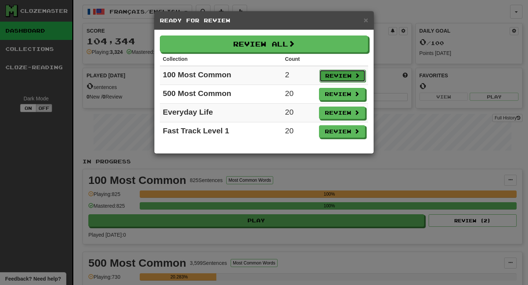
click at [339, 71] on button "Review" at bounding box center [342, 76] width 46 height 12
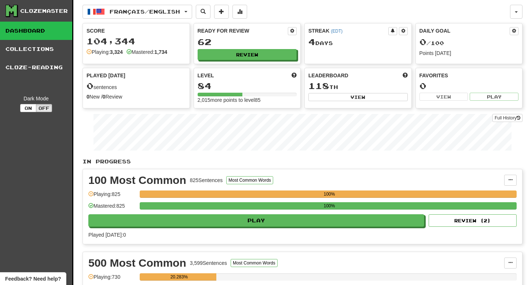
select select "**"
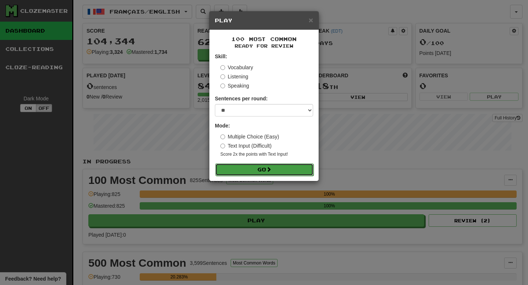
click at [275, 168] on button "Go" at bounding box center [264, 169] width 98 height 12
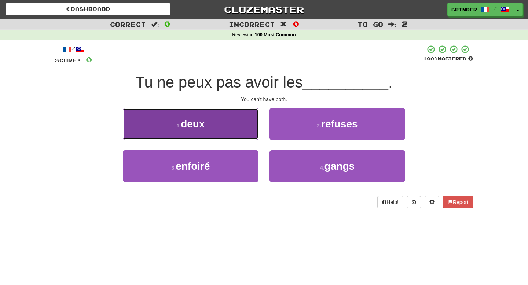
click at [252, 128] on button "1 . deux" at bounding box center [191, 124] width 136 height 32
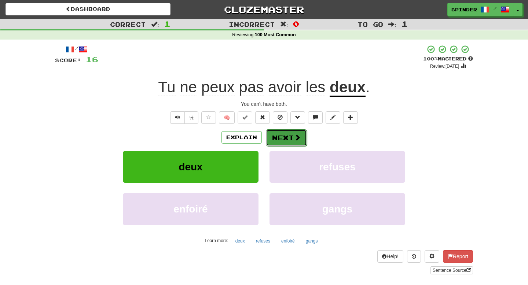
click at [281, 137] on button "Next" at bounding box center [286, 137] width 41 height 17
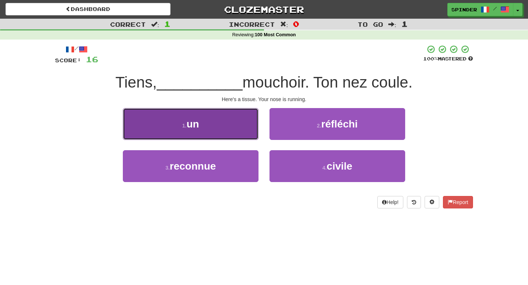
click at [239, 129] on button "1 . un" at bounding box center [191, 124] width 136 height 32
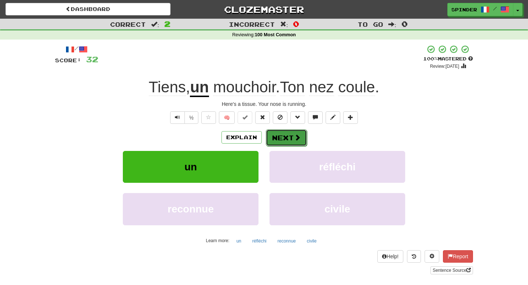
click at [283, 142] on button "Next" at bounding box center [286, 137] width 41 height 17
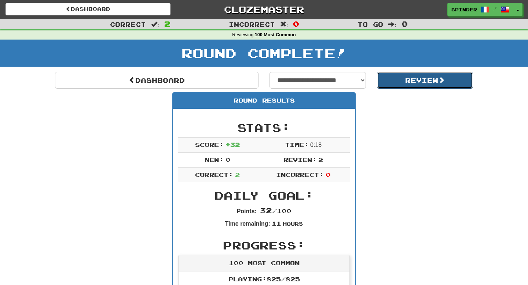
click at [404, 79] on button "Review" at bounding box center [425, 80] width 96 height 17
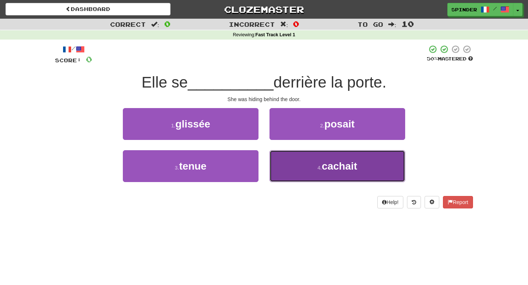
click at [321, 164] on button "4 . cachait" at bounding box center [337, 166] width 136 height 32
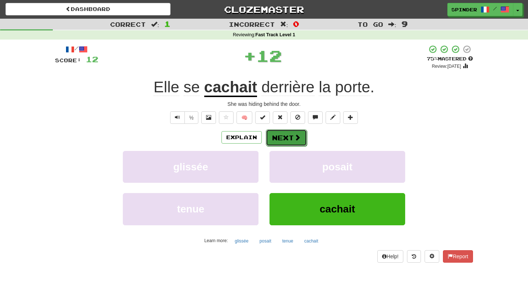
click at [301, 142] on button "Next" at bounding box center [286, 137] width 41 height 17
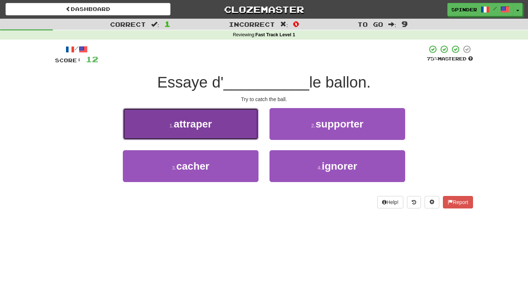
click at [231, 125] on button "1 . attraper" at bounding box center [191, 124] width 136 height 32
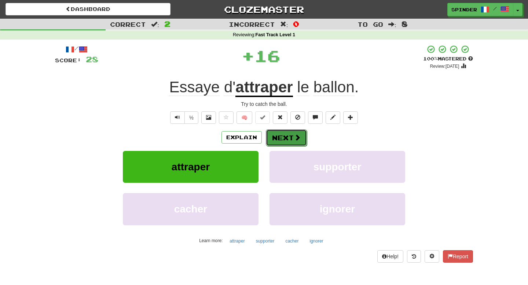
click at [288, 140] on button "Next" at bounding box center [286, 137] width 41 height 17
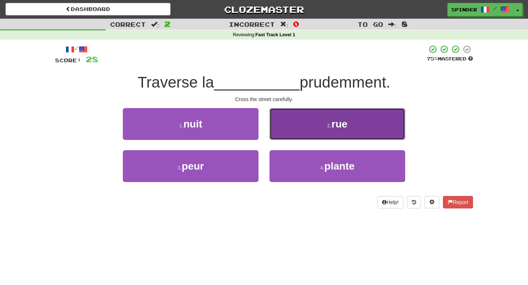
click at [291, 134] on button "2 . rue" at bounding box center [337, 124] width 136 height 32
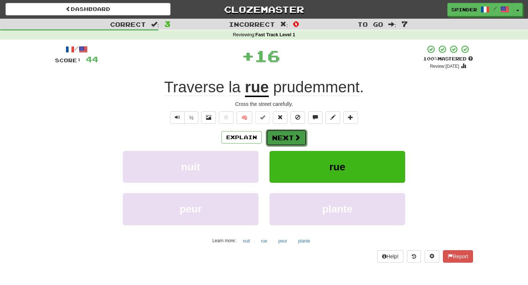
click at [288, 140] on button "Next" at bounding box center [286, 137] width 41 height 17
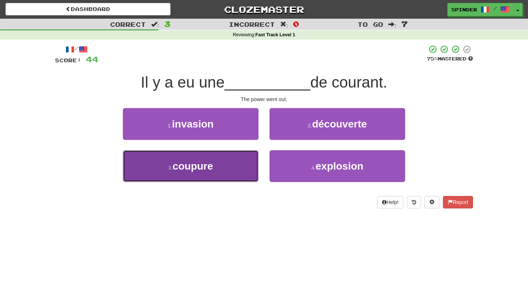
click at [225, 166] on button "3 . coupure" at bounding box center [191, 166] width 136 height 32
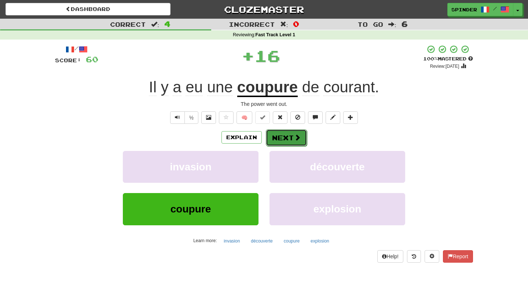
click at [294, 137] on span at bounding box center [297, 137] width 7 height 7
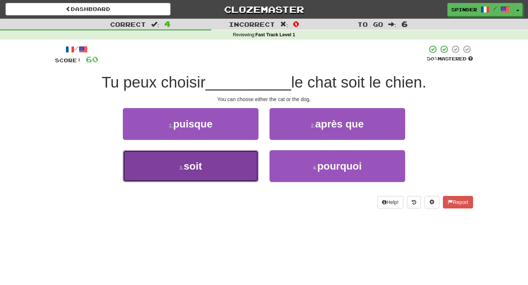
click at [241, 166] on button "3 . soit" at bounding box center [191, 166] width 136 height 32
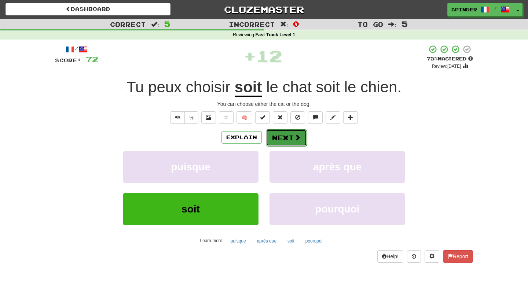
click at [288, 139] on button "Next" at bounding box center [286, 137] width 41 height 17
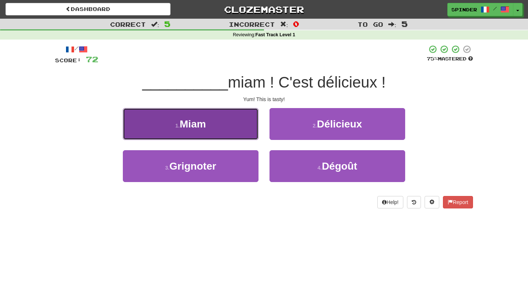
click at [226, 126] on button "1 . Miam" at bounding box center [191, 124] width 136 height 32
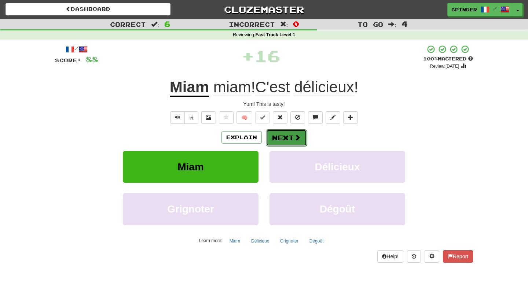
click at [282, 137] on button "Next" at bounding box center [286, 137] width 41 height 17
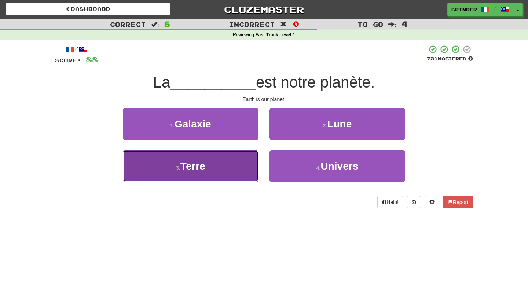
click at [234, 172] on button "3 . Terre" at bounding box center [191, 166] width 136 height 32
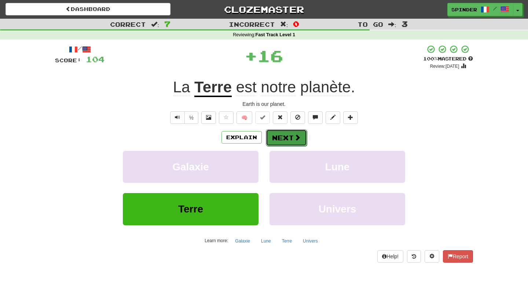
click at [294, 141] on span at bounding box center [297, 137] width 7 height 7
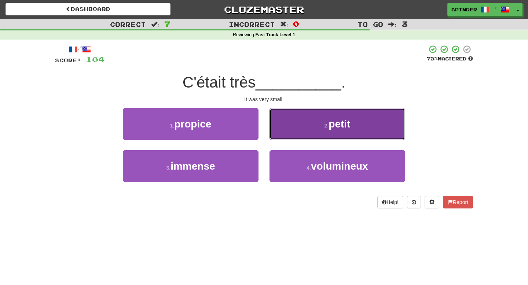
click at [298, 125] on button "2 . petit" at bounding box center [337, 124] width 136 height 32
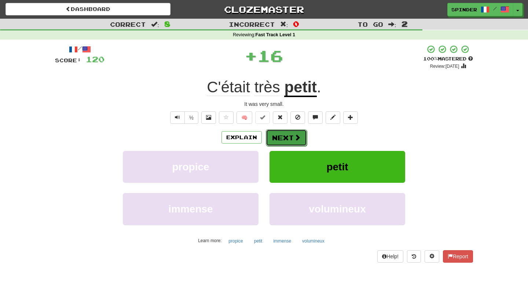
click at [274, 134] on button "Next" at bounding box center [286, 137] width 41 height 17
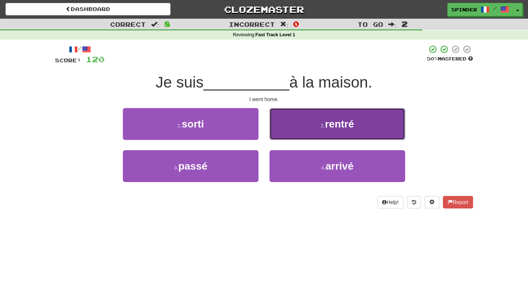
click at [282, 130] on button "2 . rentré" at bounding box center [337, 124] width 136 height 32
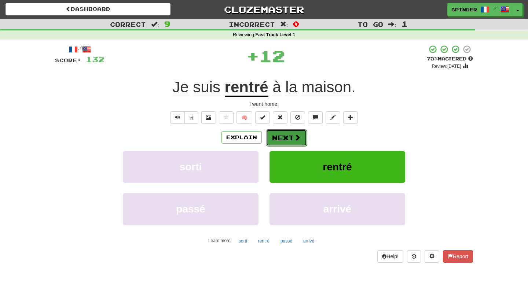
click at [280, 137] on button "Next" at bounding box center [286, 137] width 41 height 17
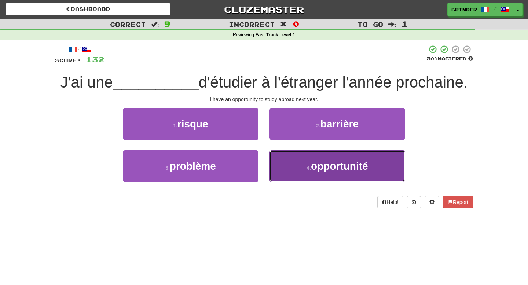
click at [283, 170] on button "4 . opportunité" at bounding box center [337, 166] width 136 height 32
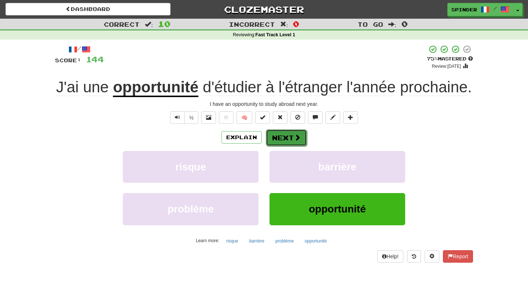
click at [285, 146] on button "Next" at bounding box center [286, 137] width 41 height 17
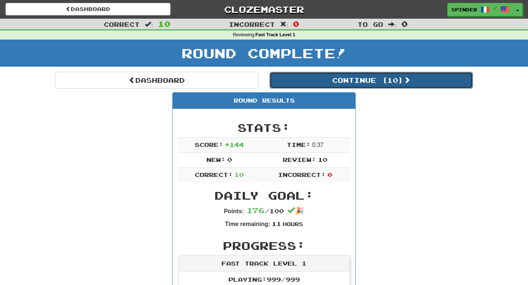
click at [372, 79] on button "Continue ( 10 )" at bounding box center [370, 80] width 203 height 17
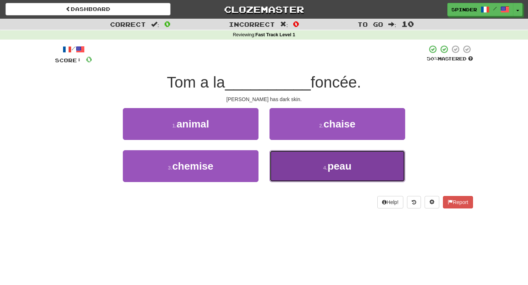
click at [308, 170] on button "4 . peau" at bounding box center [337, 166] width 136 height 32
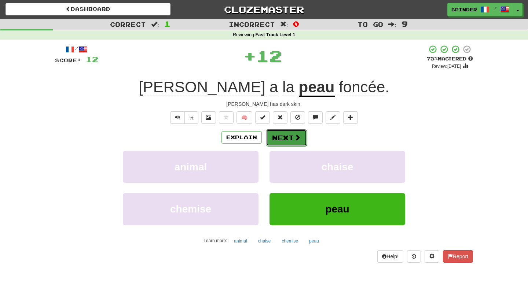
click at [295, 136] on span at bounding box center [297, 137] width 7 height 7
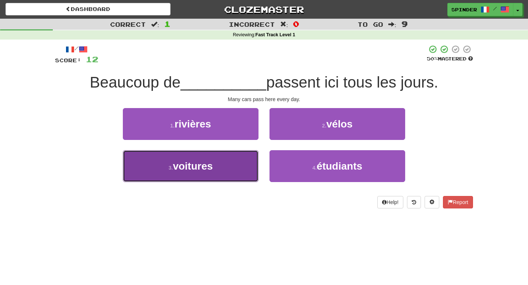
click at [223, 164] on button "3 . voitures" at bounding box center [191, 166] width 136 height 32
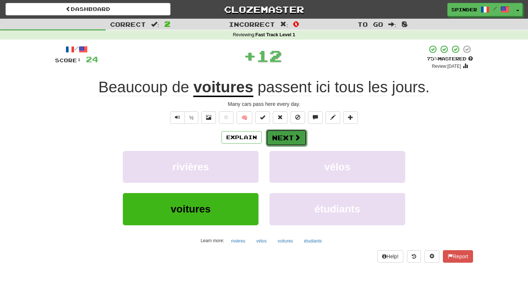
click at [298, 138] on span at bounding box center [297, 137] width 7 height 7
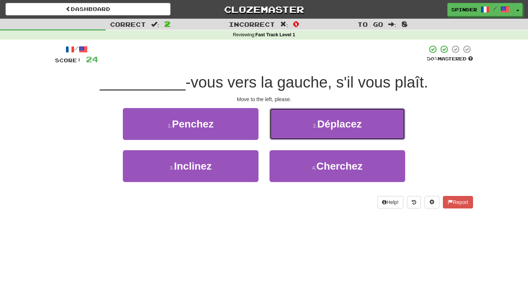
click at [298, 138] on button "2 . Déplacez" at bounding box center [337, 124] width 136 height 32
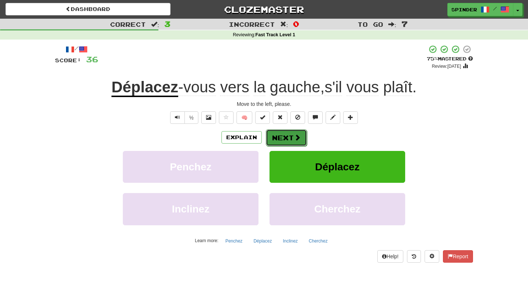
click at [292, 145] on button "Next" at bounding box center [286, 137] width 41 height 17
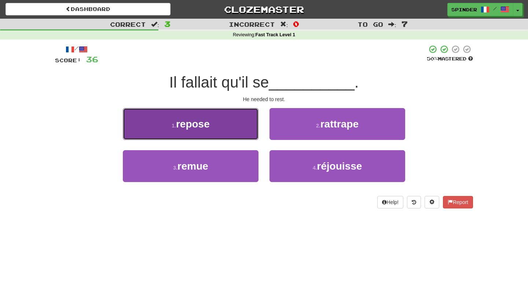
click at [228, 134] on button "1 . repose" at bounding box center [191, 124] width 136 height 32
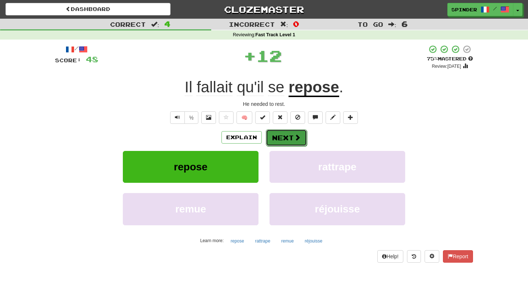
click at [287, 134] on button "Next" at bounding box center [286, 137] width 41 height 17
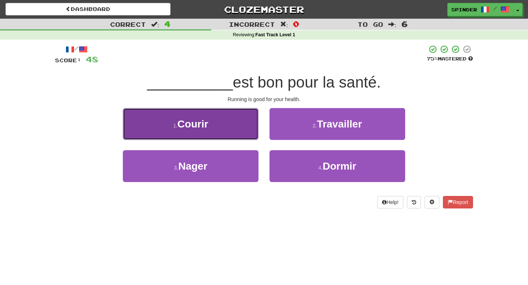
click at [246, 130] on button "1 . Courir" at bounding box center [191, 124] width 136 height 32
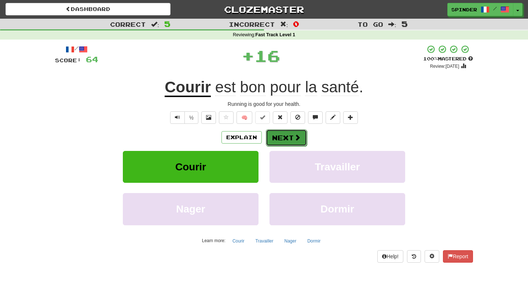
click at [284, 137] on button "Next" at bounding box center [286, 137] width 41 height 17
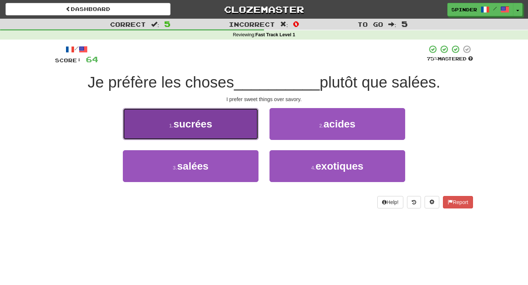
click at [241, 129] on button "1 . sucrées" at bounding box center [191, 124] width 136 height 32
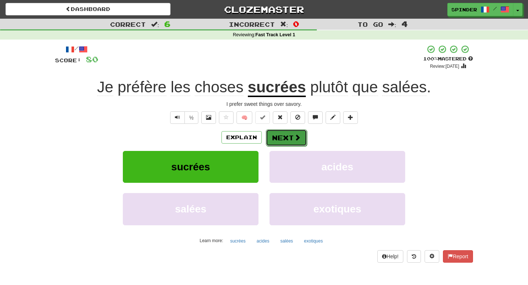
click at [285, 140] on button "Next" at bounding box center [286, 137] width 41 height 17
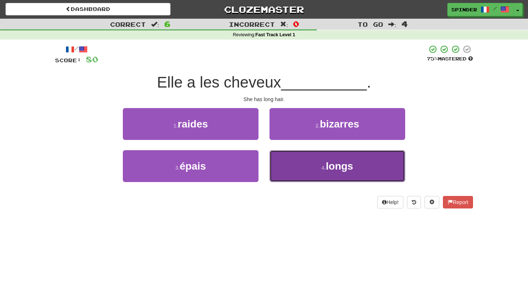
click at [284, 171] on button "4 . longs" at bounding box center [337, 166] width 136 height 32
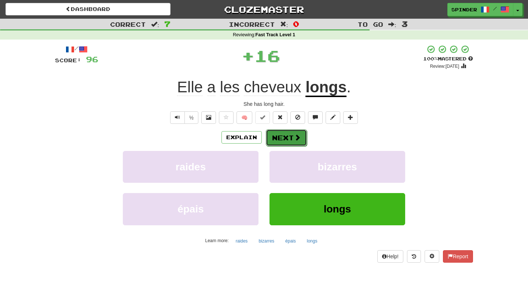
click at [288, 137] on button "Next" at bounding box center [286, 137] width 41 height 17
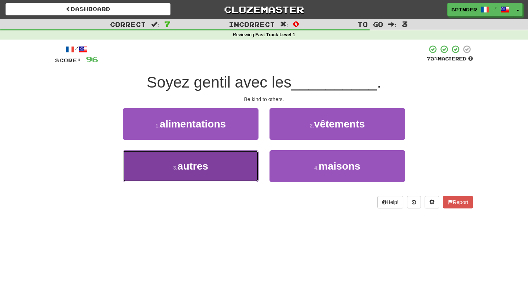
click at [238, 161] on button "3 . autres" at bounding box center [191, 166] width 136 height 32
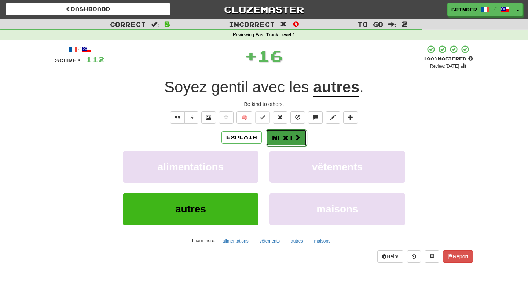
click at [291, 138] on button "Next" at bounding box center [286, 137] width 41 height 17
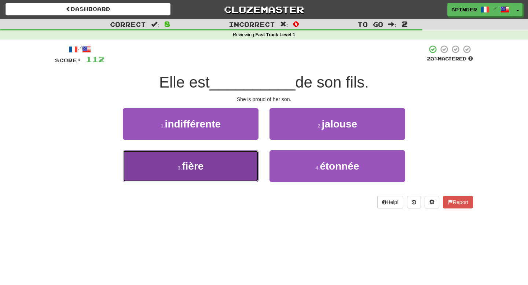
click at [223, 171] on button "3 . fière" at bounding box center [191, 166] width 136 height 32
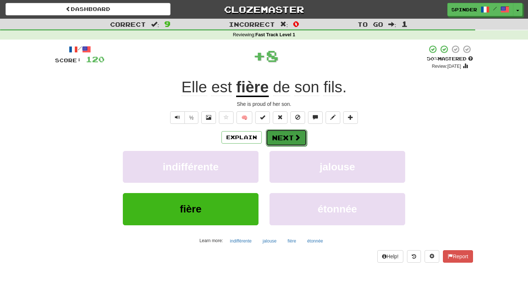
click at [289, 138] on button "Next" at bounding box center [286, 137] width 41 height 17
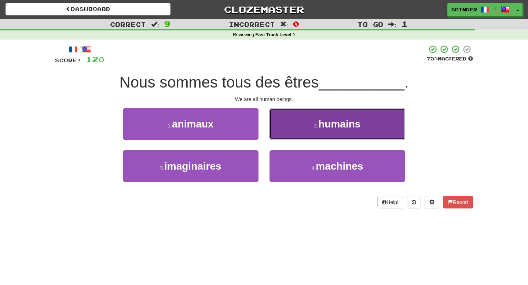
click at [294, 133] on button "2 . humains" at bounding box center [337, 124] width 136 height 32
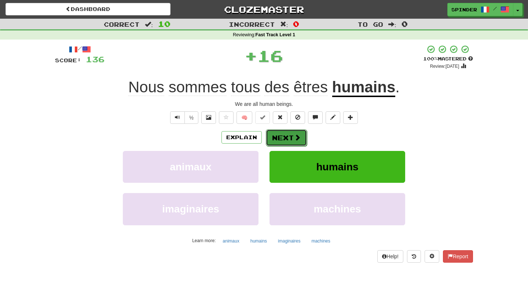
click at [292, 139] on button "Next" at bounding box center [286, 137] width 41 height 17
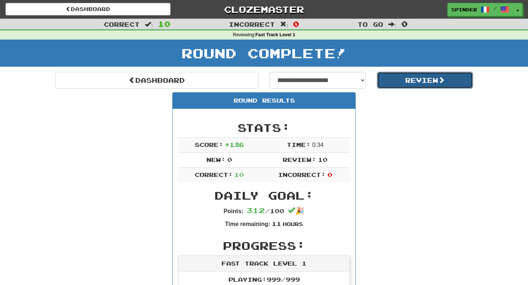
click at [392, 77] on button "Review" at bounding box center [425, 80] width 96 height 17
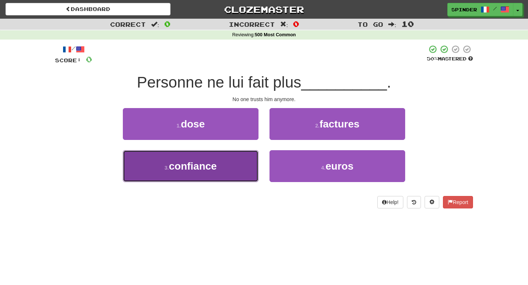
click at [229, 177] on button "3 . confiance" at bounding box center [191, 166] width 136 height 32
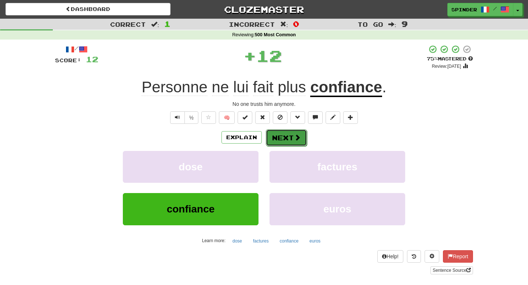
click at [287, 143] on button "Next" at bounding box center [286, 137] width 41 height 17
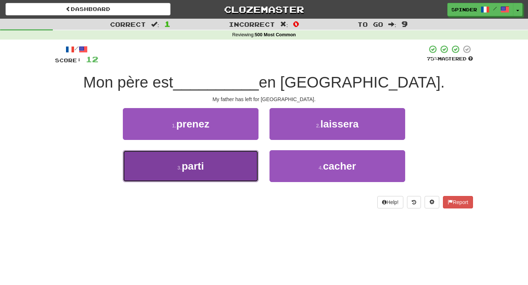
click at [237, 164] on button "3 . parti" at bounding box center [191, 166] width 136 height 32
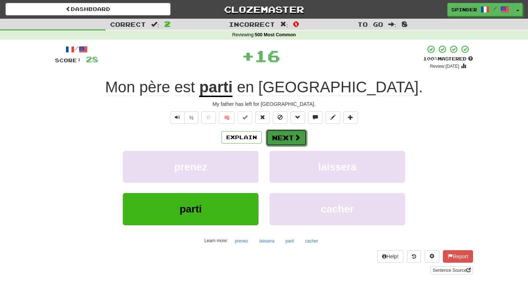
click at [296, 139] on span at bounding box center [297, 137] width 7 height 7
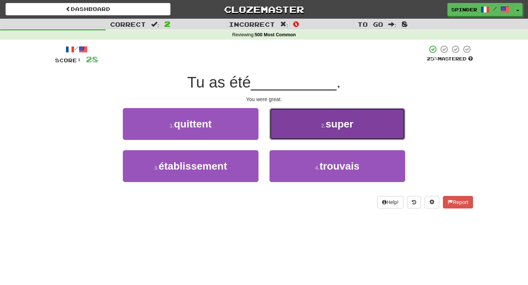
click at [298, 134] on button "2 . super" at bounding box center [337, 124] width 136 height 32
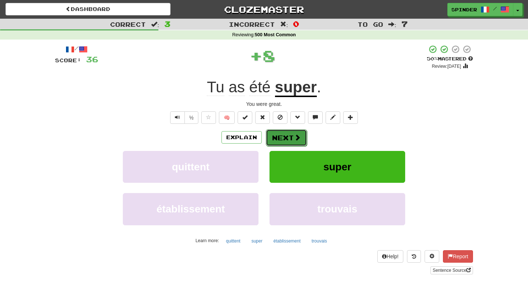
click at [296, 138] on span at bounding box center [297, 137] width 7 height 7
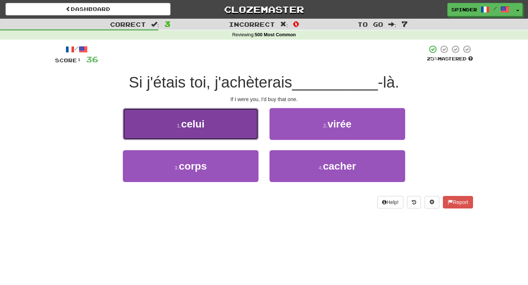
click at [233, 133] on button "1 . celui" at bounding box center [191, 124] width 136 height 32
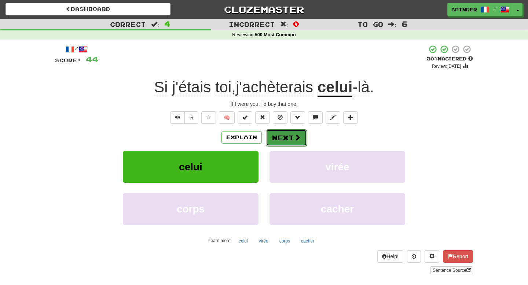
click at [277, 135] on button "Next" at bounding box center [286, 137] width 41 height 17
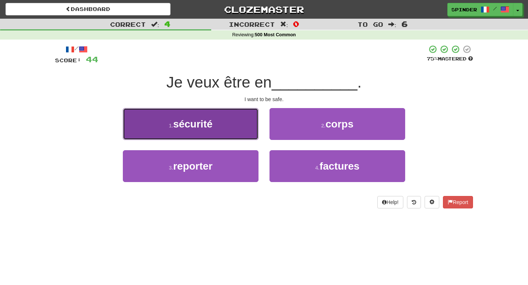
click at [239, 124] on button "1 . sécurité" at bounding box center [191, 124] width 136 height 32
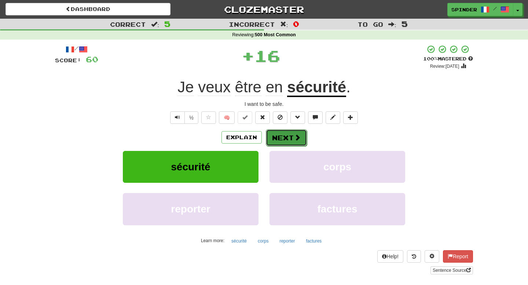
click at [287, 138] on button "Next" at bounding box center [286, 137] width 41 height 17
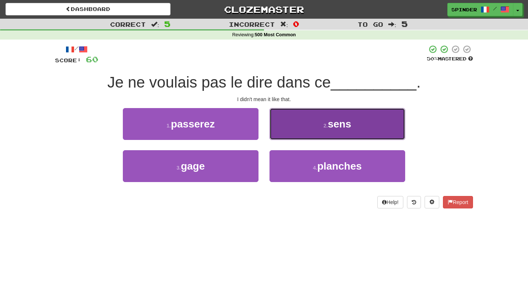
click at [287, 138] on button "2 . sens" at bounding box center [337, 124] width 136 height 32
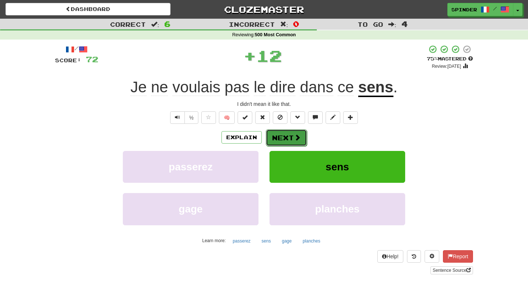
click at [285, 140] on button "Next" at bounding box center [286, 137] width 41 height 17
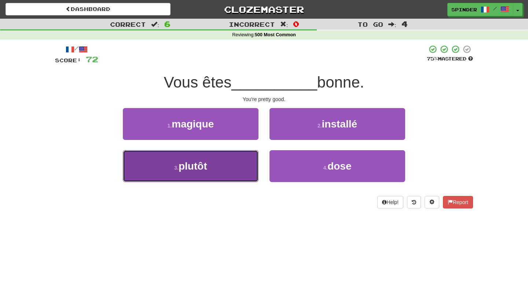
click at [251, 159] on button "3 . plutôt" at bounding box center [191, 166] width 136 height 32
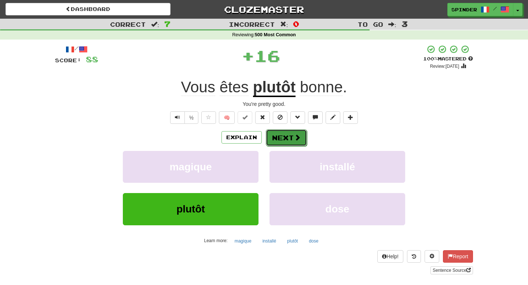
click at [293, 138] on button "Next" at bounding box center [286, 137] width 41 height 17
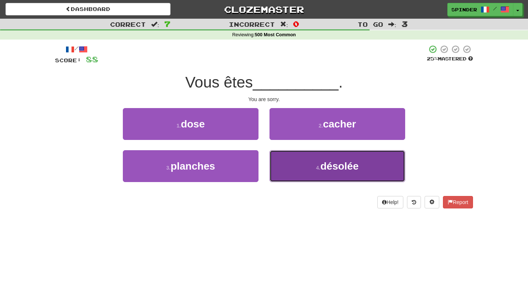
click at [292, 163] on button "4 . désolée" at bounding box center [337, 166] width 136 height 32
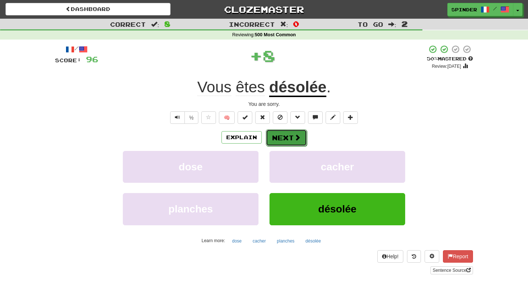
click at [292, 139] on button "Next" at bounding box center [286, 137] width 41 height 17
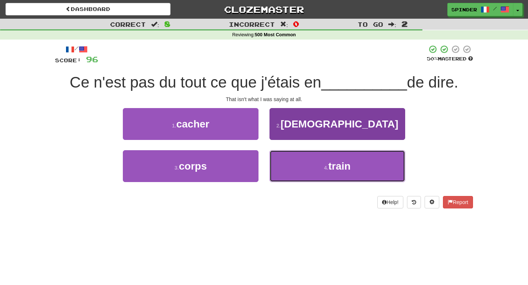
click at [281, 163] on button "4 . train" at bounding box center [337, 166] width 136 height 32
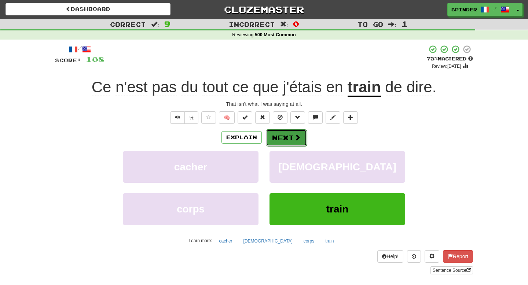
click at [284, 137] on button "Next" at bounding box center [286, 137] width 41 height 17
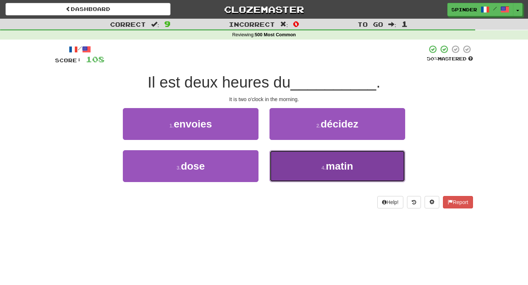
click at [288, 163] on button "4 . matin" at bounding box center [337, 166] width 136 height 32
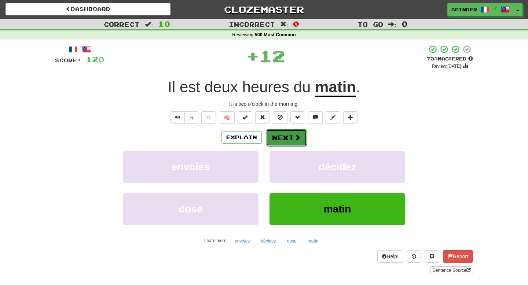
click at [282, 142] on button "Next" at bounding box center [286, 137] width 41 height 17
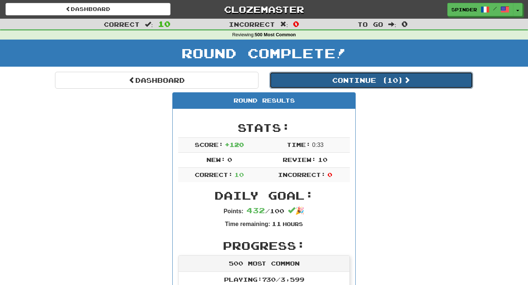
click at [373, 81] on button "Continue ( 10 )" at bounding box center [370, 80] width 203 height 17
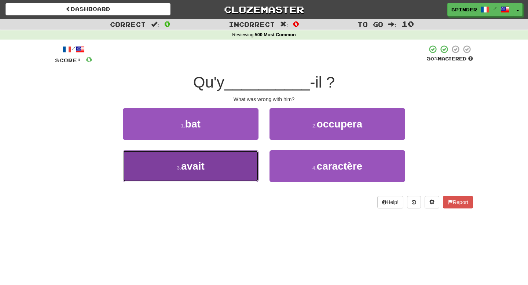
click at [240, 167] on button "3 . avait" at bounding box center [191, 166] width 136 height 32
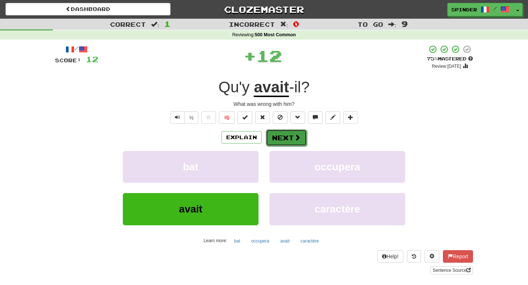
click at [293, 142] on button "Next" at bounding box center [286, 137] width 41 height 17
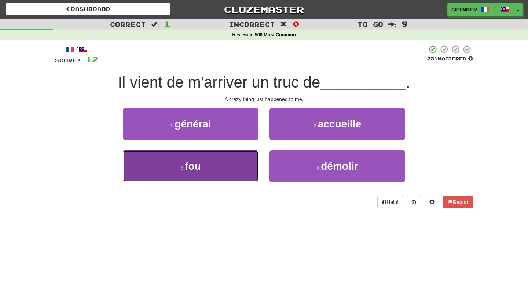
click at [234, 162] on button "3 . fou" at bounding box center [191, 166] width 136 height 32
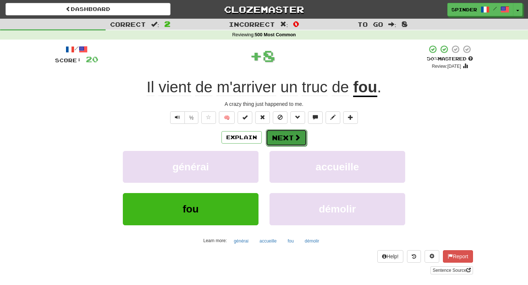
click at [292, 141] on button "Next" at bounding box center [286, 137] width 41 height 17
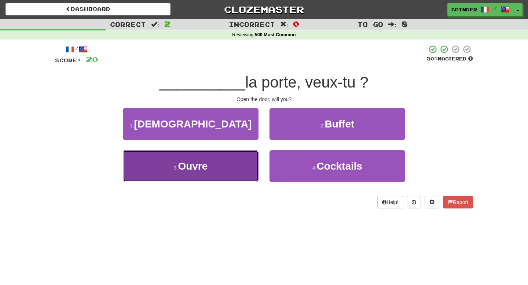
click at [237, 170] on button "3 . Ouvre" at bounding box center [191, 166] width 136 height 32
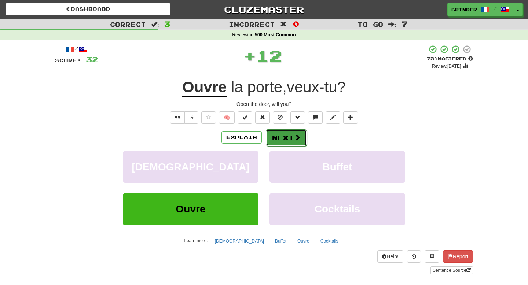
click at [287, 138] on button "Next" at bounding box center [286, 137] width 41 height 17
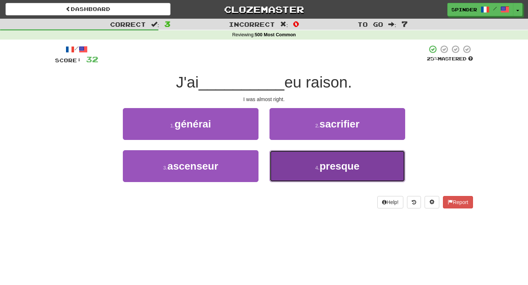
click at [287, 173] on button "4 . presque" at bounding box center [337, 166] width 136 height 32
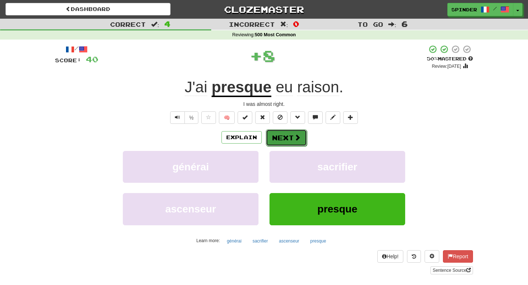
click at [287, 136] on button "Next" at bounding box center [286, 137] width 41 height 17
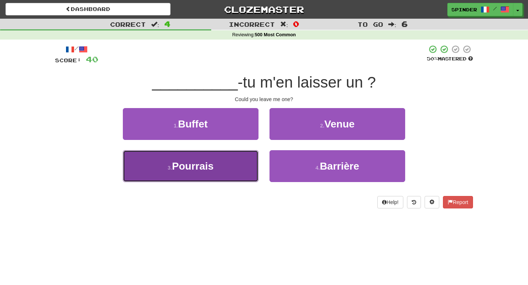
click at [247, 160] on button "3 . Pourrais" at bounding box center [191, 166] width 136 height 32
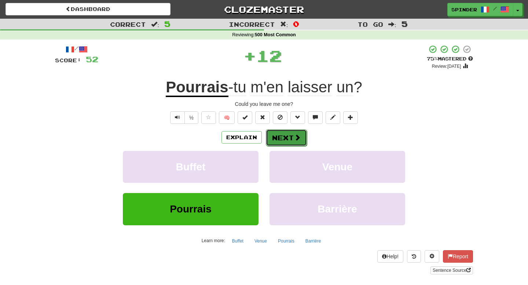
click at [286, 136] on button "Next" at bounding box center [286, 137] width 41 height 17
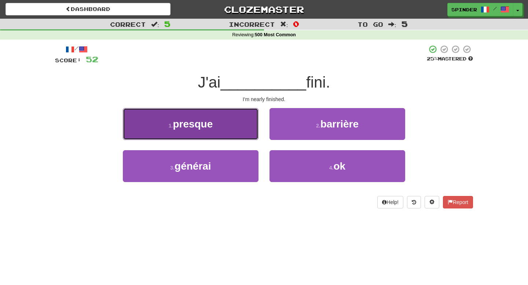
click at [243, 132] on button "1 . presque" at bounding box center [191, 124] width 136 height 32
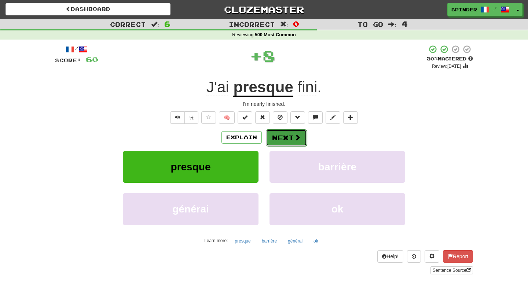
click at [292, 142] on button "Next" at bounding box center [286, 137] width 41 height 17
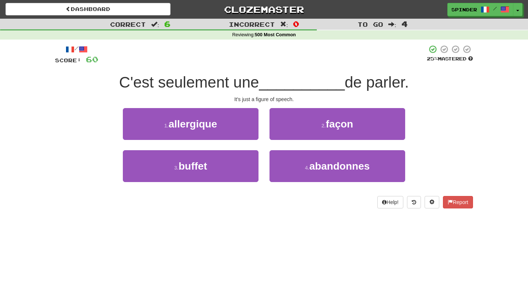
click at [292, 142] on div "2 . façon" at bounding box center [337, 129] width 147 height 42
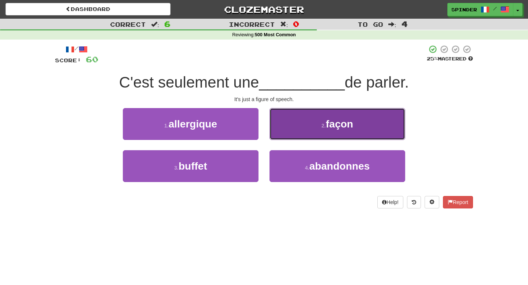
click at [300, 133] on button "2 . façon" at bounding box center [337, 124] width 136 height 32
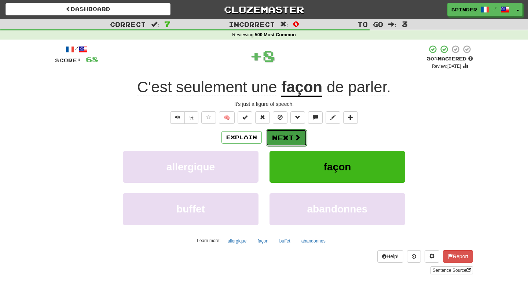
click at [291, 140] on button "Next" at bounding box center [286, 137] width 41 height 17
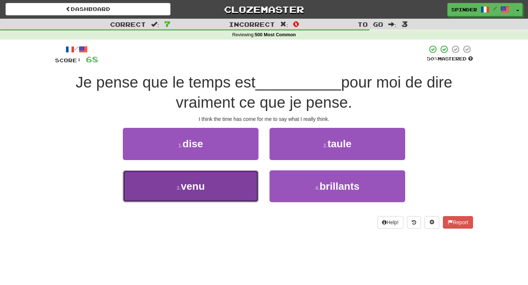
click at [225, 183] on button "3 . venu" at bounding box center [191, 186] width 136 height 32
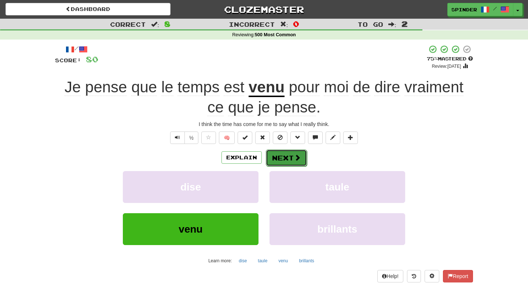
click at [284, 159] on button "Next" at bounding box center [286, 157] width 41 height 17
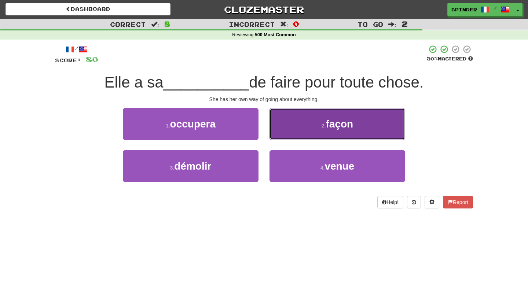
click at [302, 138] on button "2 . façon" at bounding box center [337, 124] width 136 height 32
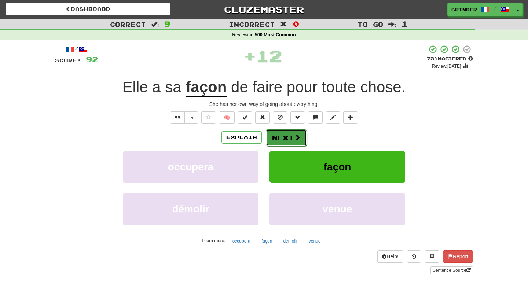
click at [289, 139] on button "Next" at bounding box center [286, 137] width 41 height 17
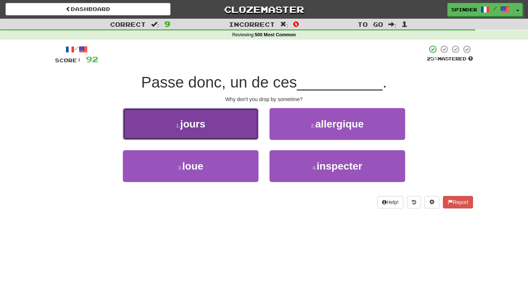
click at [235, 126] on button "1 . jours" at bounding box center [191, 124] width 136 height 32
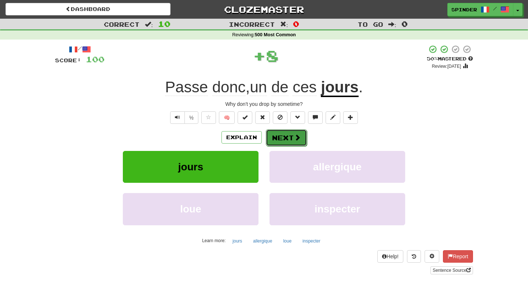
click at [285, 137] on button "Next" at bounding box center [286, 137] width 41 height 17
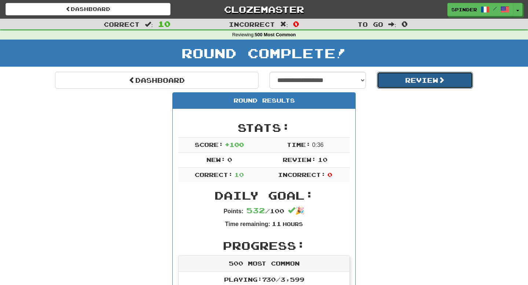
click at [411, 81] on button "Review" at bounding box center [425, 80] width 96 height 17
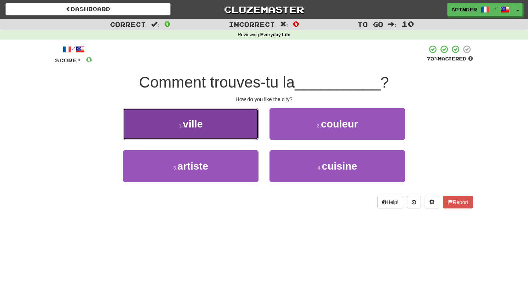
click at [240, 128] on button "1 . ville" at bounding box center [191, 124] width 136 height 32
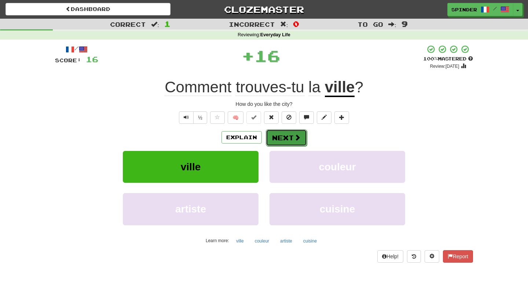
click at [285, 135] on button "Next" at bounding box center [286, 137] width 41 height 17
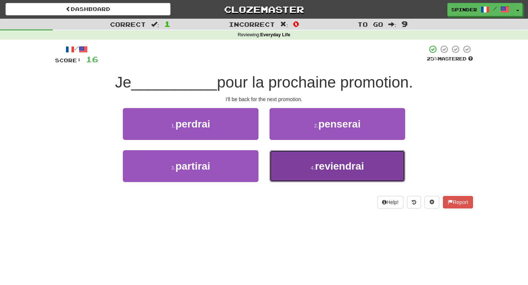
click at [287, 159] on button "4 . reviendrai" at bounding box center [337, 166] width 136 height 32
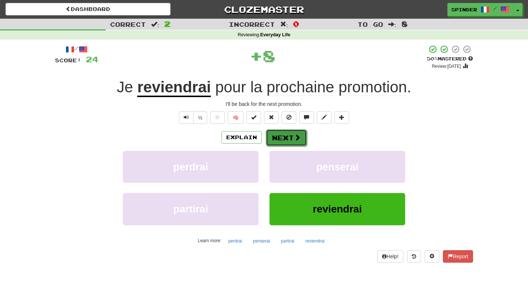
click at [287, 136] on button "Next" at bounding box center [286, 137] width 41 height 17
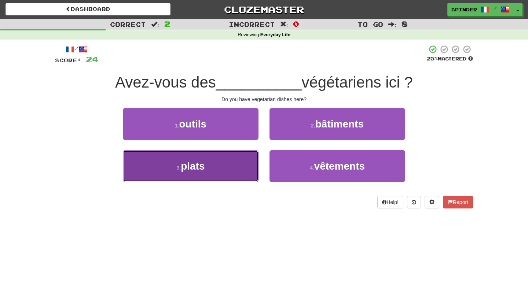
click at [233, 165] on button "3 . plats" at bounding box center [191, 166] width 136 height 32
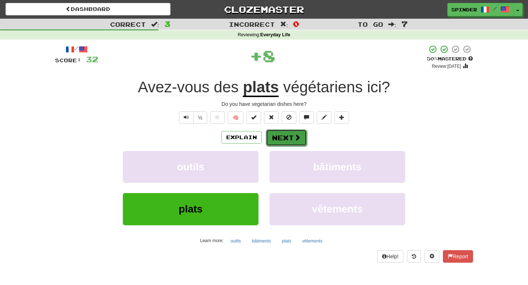
click at [284, 140] on button "Next" at bounding box center [286, 137] width 41 height 17
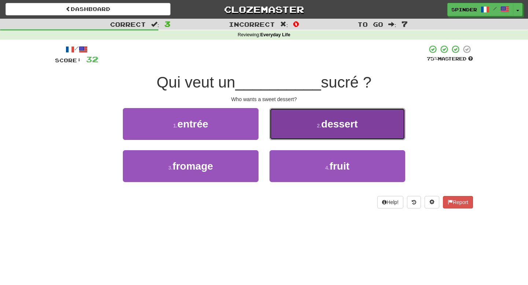
click at [289, 133] on button "2 . dessert" at bounding box center [337, 124] width 136 height 32
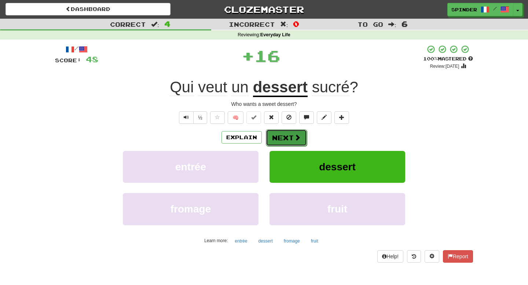
click at [281, 138] on button "Next" at bounding box center [286, 137] width 41 height 17
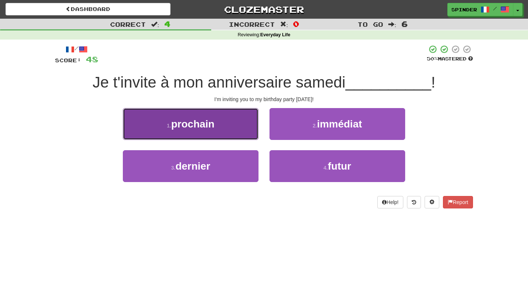
click at [230, 125] on button "1 . prochain" at bounding box center [191, 124] width 136 height 32
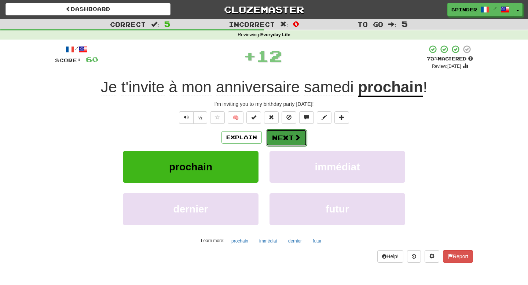
click at [297, 136] on span at bounding box center [297, 137] width 7 height 7
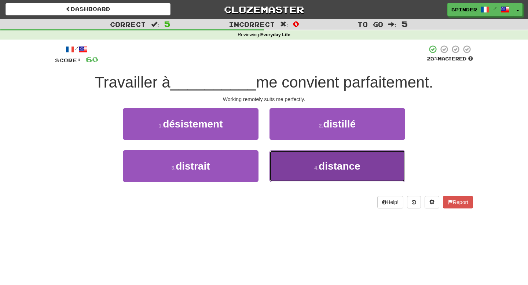
click at [295, 165] on button "4 . distance" at bounding box center [337, 166] width 136 height 32
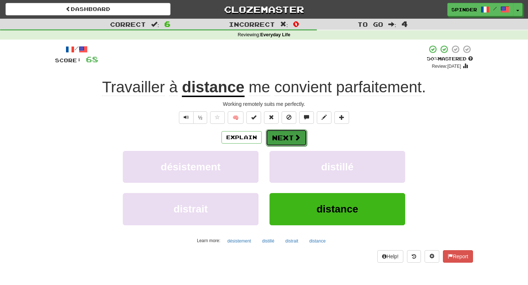
click at [291, 139] on button "Next" at bounding box center [286, 137] width 41 height 17
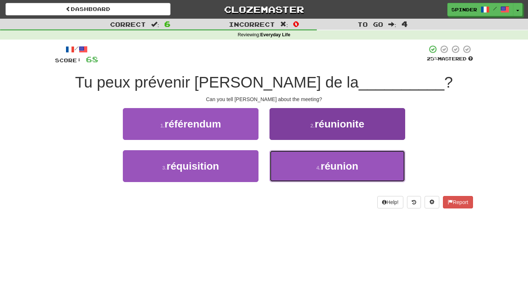
click at [288, 166] on button "4 . réunion" at bounding box center [337, 166] width 136 height 32
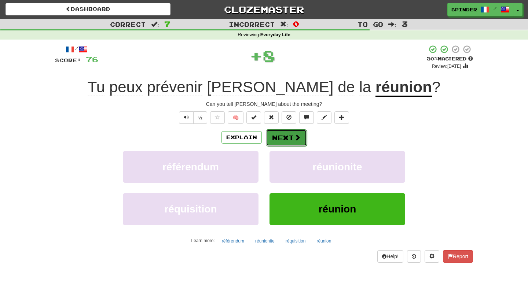
click at [289, 143] on button "Next" at bounding box center [286, 137] width 41 height 17
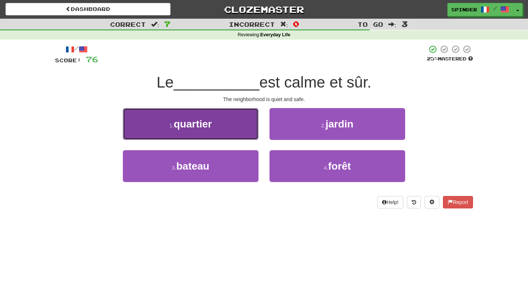
click at [250, 129] on button "1 . quartier" at bounding box center [191, 124] width 136 height 32
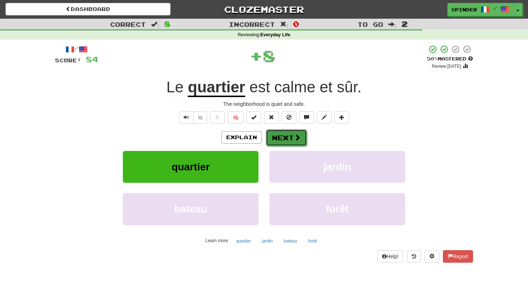
click at [289, 136] on button "Next" at bounding box center [286, 137] width 41 height 17
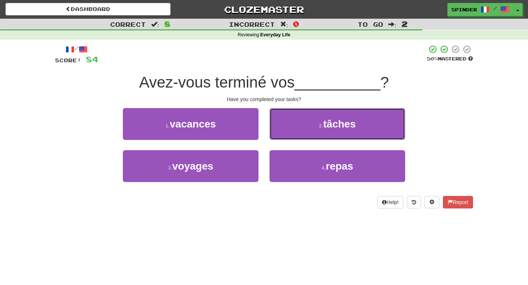
click at [289, 136] on button "2 . tâches" at bounding box center [337, 124] width 136 height 32
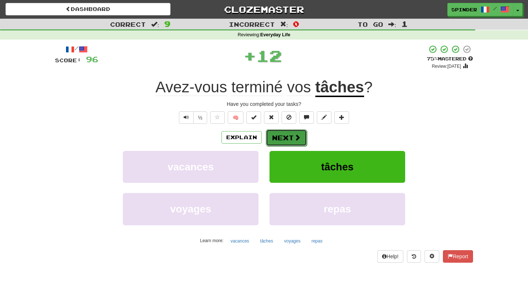
click at [288, 138] on button "Next" at bounding box center [286, 137] width 41 height 17
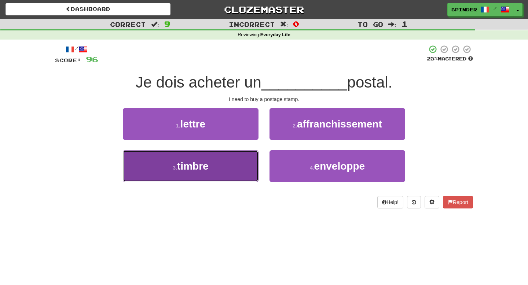
click at [240, 167] on button "3 . timbre" at bounding box center [191, 166] width 136 height 32
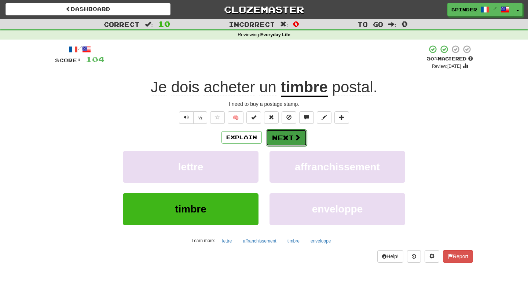
click at [296, 137] on span at bounding box center [297, 137] width 7 height 7
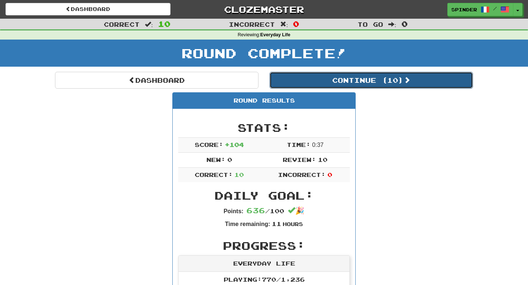
click at [373, 85] on button "Continue ( 10 )" at bounding box center [370, 80] width 203 height 17
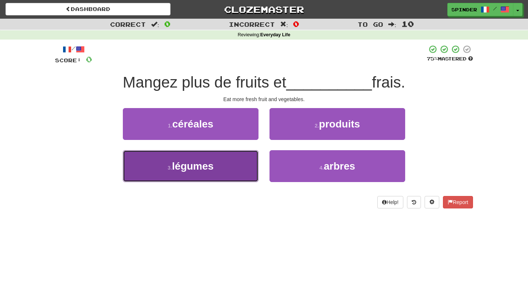
click at [239, 171] on button "3 . légumes" at bounding box center [191, 166] width 136 height 32
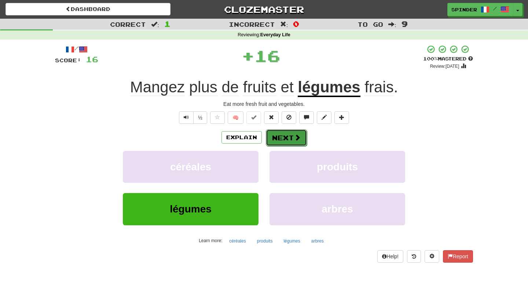
click at [282, 139] on button "Next" at bounding box center [286, 137] width 41 height 17
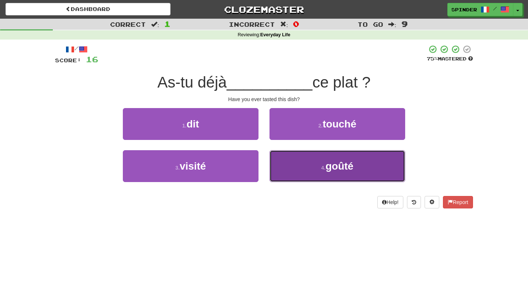
click at [287, 166] on button "4 . goûté" at bounding box center [337, 166] width 136 height 32
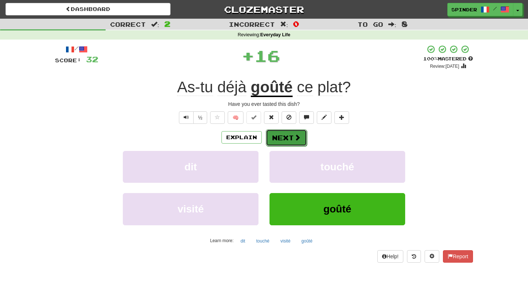
click at [292, 139] on button "Next" at bounding box center [286, 137] width 41 height 17
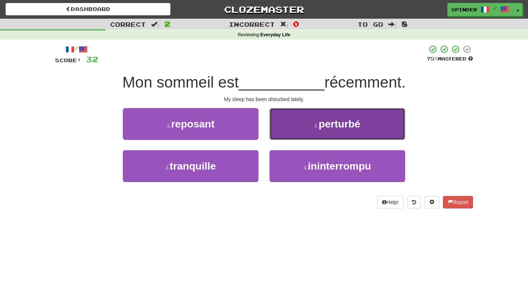
click at [294, 133] on button "2 . perturbé" at bounding box center [337, 124] width 136 height 32
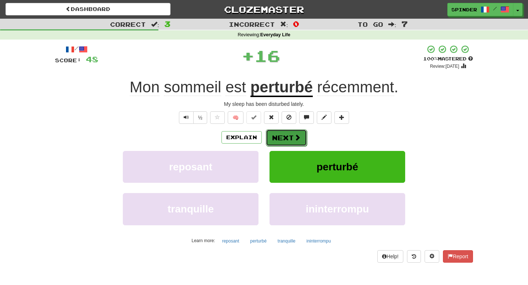
click at [294, 134] on span at bounding box center [297, 137] width 7 height 7
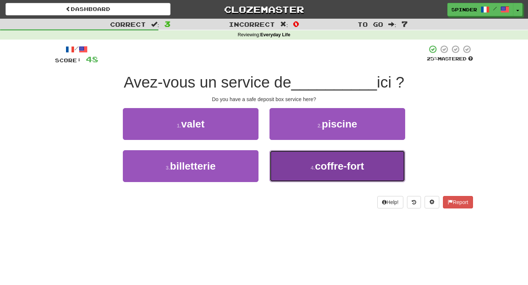
click at [293, 161] on button "4 . coffre-fort" at bounding box center [337, 166] width 136 height 32
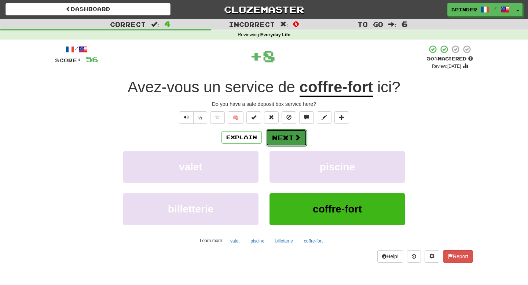
click at [294, 139] on span at bounding box center [297, 137] width 7 height 7
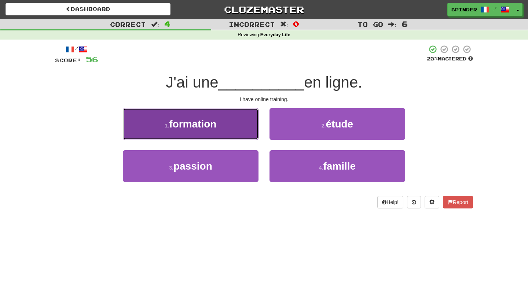
click at [232, 134] on button "1 . formation" at bounding box center [191, 124] width 136 height 32
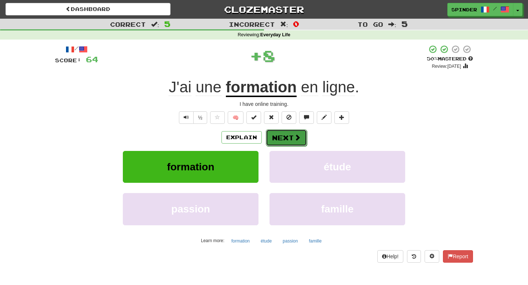
click at [287, 137] on button "Next" at bounding box center [286, 137] width 41 height 17
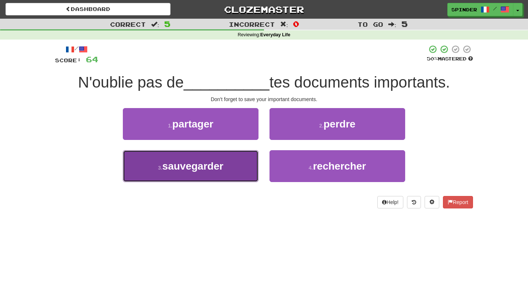
click at [243, 162] on button "3 . sauvegarder" at bounding box center [191, 166] width 136 height 32
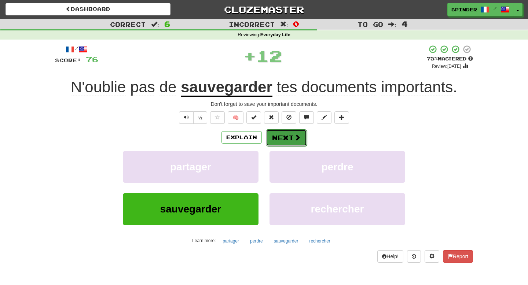
click at [288, 134] on button "Next" at bounding box center [286, 137] width 41 height 17
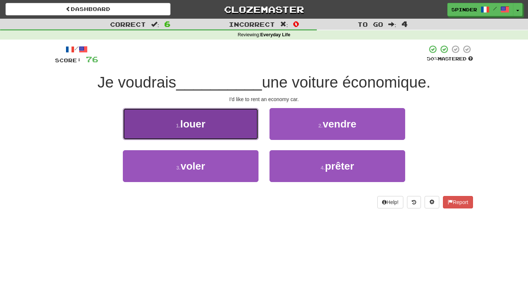
click at [237, 125] on button "1 . louer" at bounding box center [191, 124] width 136 height 32
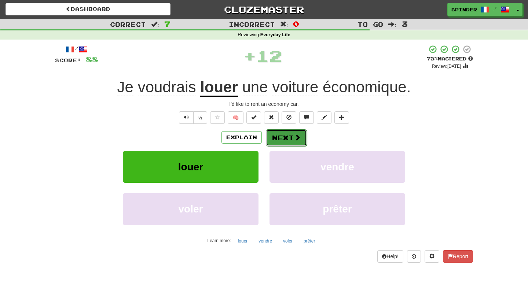
click at [286, 136] on button "Next" at bounding box center [286, 137] width 41 height 17
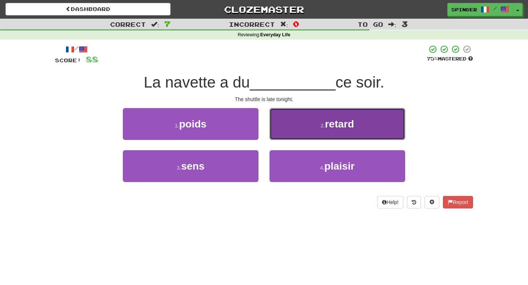
click at [289, 133] on button "2 . retard" at bounding box center [337, 124] width 136 height 32
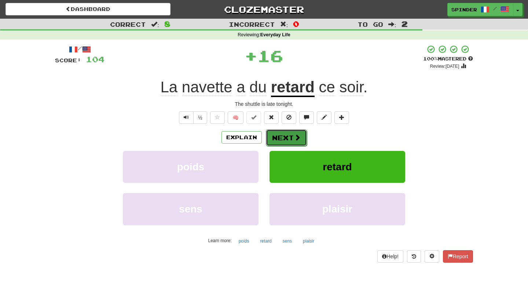
click at [289, 133] on button "Next" at bounding box center [286, 137] width 41 height 17
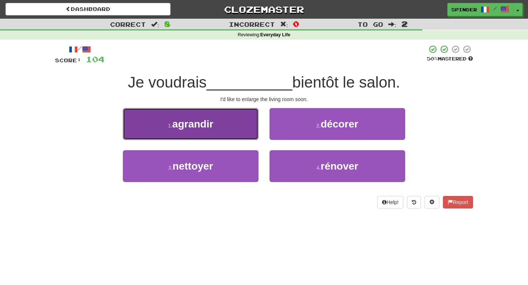
click at [242, 134] on button "1 . agrandir" at bounding box center [191, 124] width 136 height 32
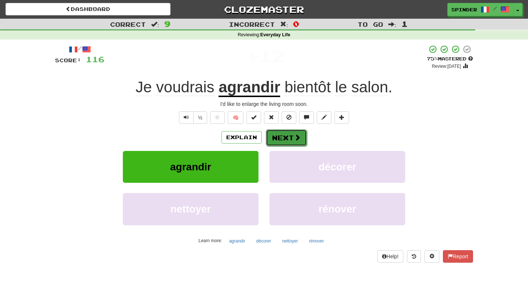
click at [280, 137] on button "Next" at bounding box center [286, 137] width 41 height 17
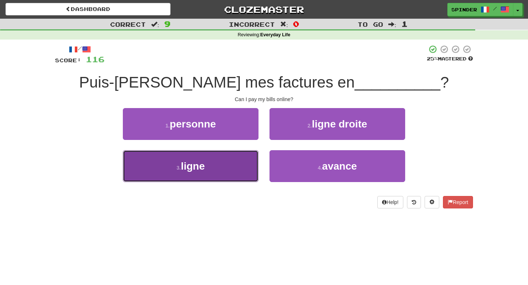
click at [247, 155] on button "3 . ligne" at bounding box center [191, 166] width 136 height 32
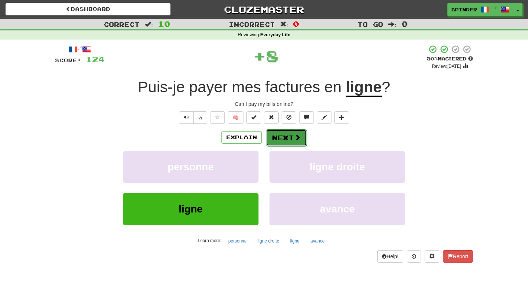
click at [289, 134] on button "Next" at bounding box center [286, 137] width 41 height 17
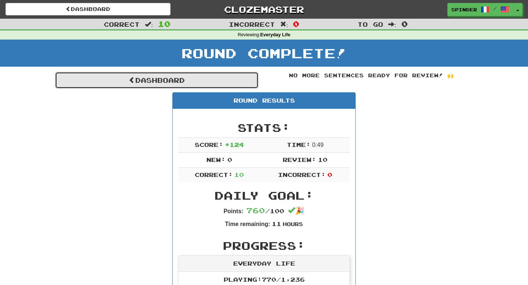
click at [211, 78] on link "Dashboard" at bounding box center [156, 80] width 203 height 17
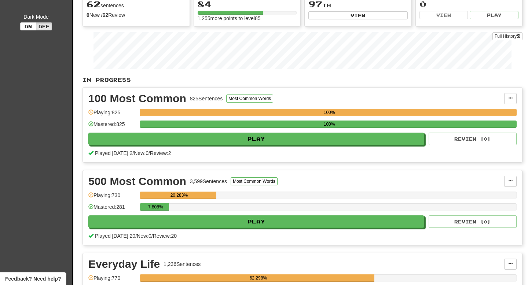
scroll to position [84, 0]
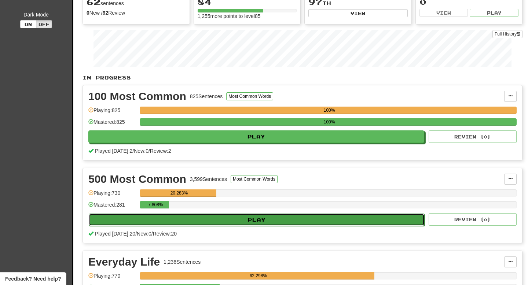
click at [201, 220] on button "Play" at bounding box center [257, 220] width 336 height 12
select select "**"
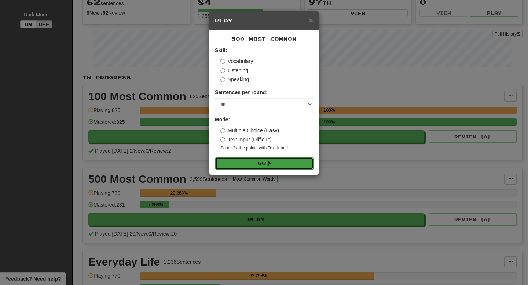
click at [257, 163] on button "Go" at bounding box center [264, 163] width 98 height 12
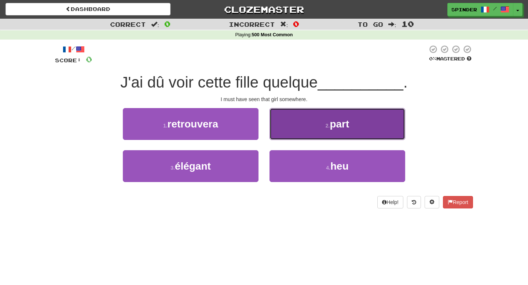
click at [287, 129] on button "2 . part" at bounding box center [337, 124] width 136 height 32
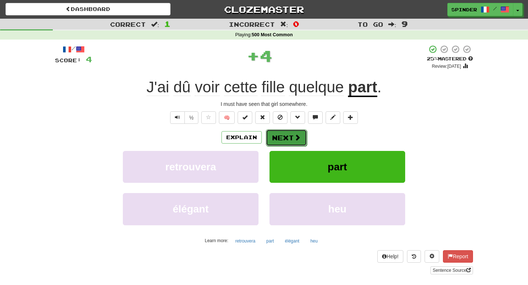
click at [289, 138] on button "Next" at bounding box center [286, 137] width 41 height 17
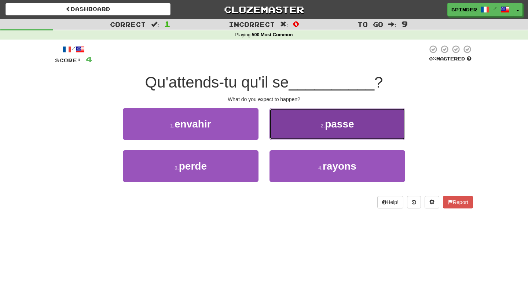
click at [296, 129] on button "2 . passe" at bounding box center [337, 124] width 136 height 32
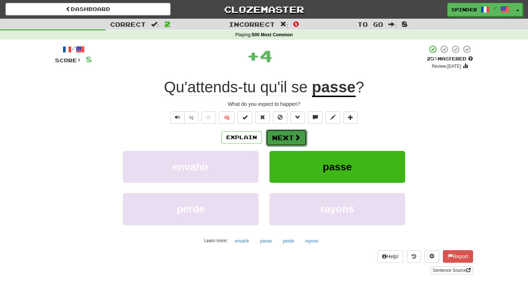
click at [289, 139] on button "Next" at bounding box center [286, 137] width 41 height 17
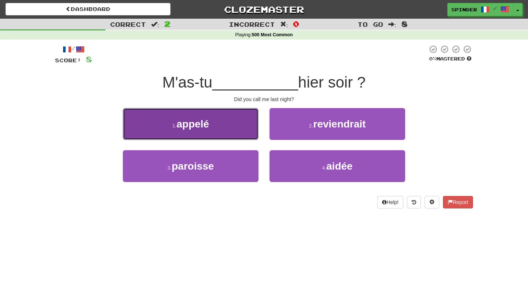
click at [236, 133] on button "1 . appelé" at bounding box center [191, 124] width 136 height 32
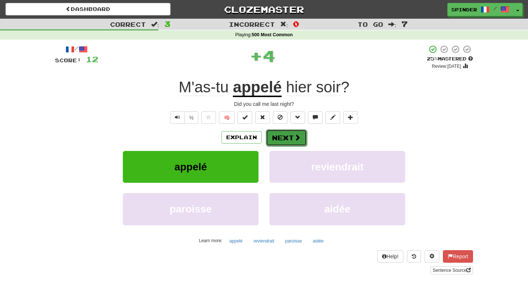
click at [290, 136] on button "Next" at bounding box center [286, 137] width 41 height 17
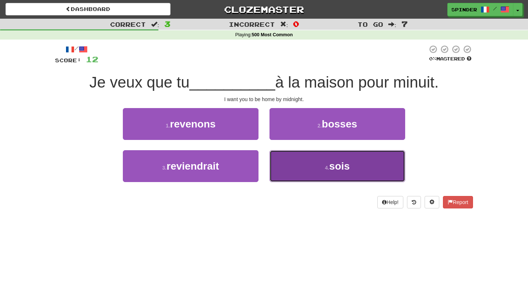
click at [284, 181] on button "4 . sois" at bounding box center [337, 166] width 136 height 32
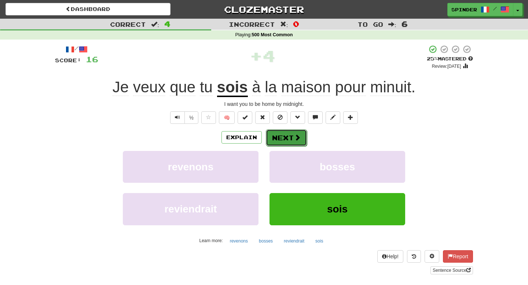
click at [284, 142] on button "Next" at bounding box center [286, 137] width 41 height 17
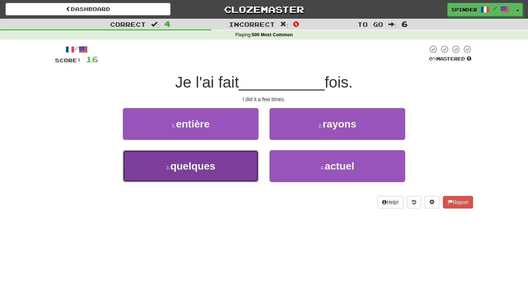
click at [236, 162] on button "3 . quelques" at bounding box center [191, 166] width 136 height 32
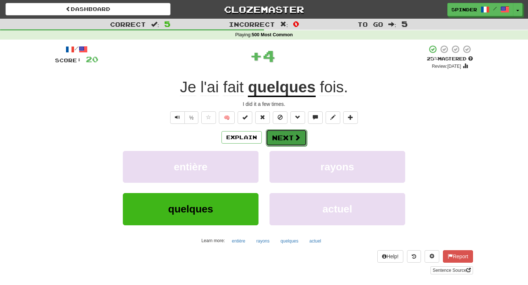
click at [296, 138] on span at bounding box center [297, 137] width 7 height 7
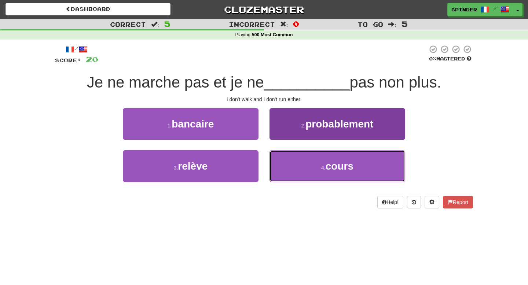
click at [296, 152] on button "4 . cours" at bounding box center [337, 166] width 136 height 32
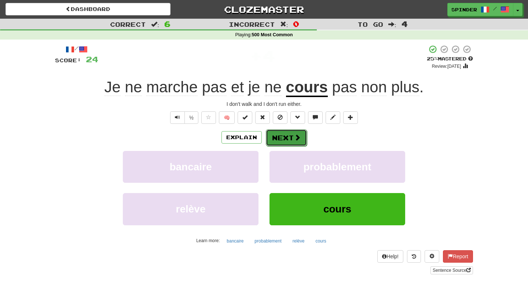
click at [291, 137] on button "Next" at bounding box center [286, 137] width 41 height 17
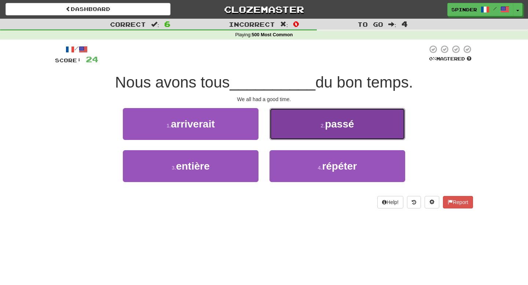
click at [277, 131] on button "2 . passé" at bounding box center [337, 124] width 136 height 32
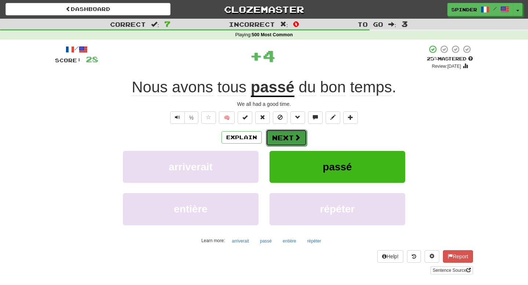
click at [277, 131] on button "Next" at bounding box center [286, 137] width 41 height 17
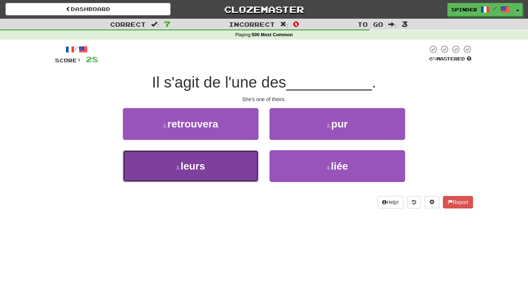
click at [242, 162] on button "3 . leurs" at bounding box center [191, 166] width 136 height 32
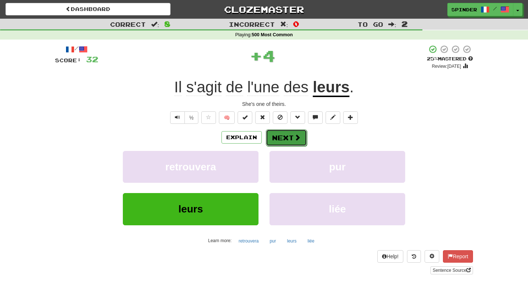
click at [284, 141] on button "Next" at bounding box center [286, 137] width 41 height 17
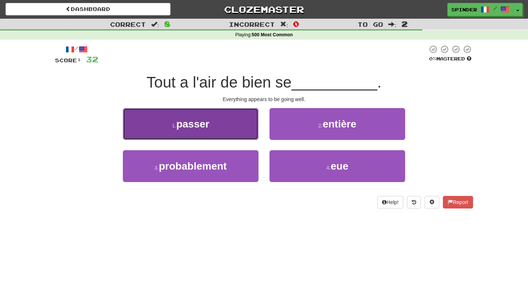
click at [252, 133] on button "1 . passer" at bounding box center [191, 124] width 136 height 32
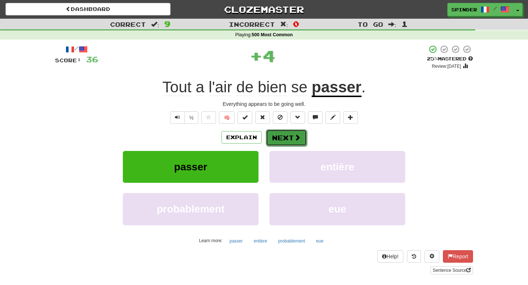
click at [288, 136] on button "Next" at bounding box center [286, 137] width 41 height 17
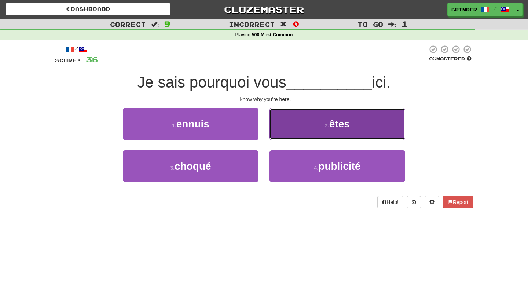
click at [288, 136] on button "2 . êtes" at bounding box center [337, 124] width 136 height 32
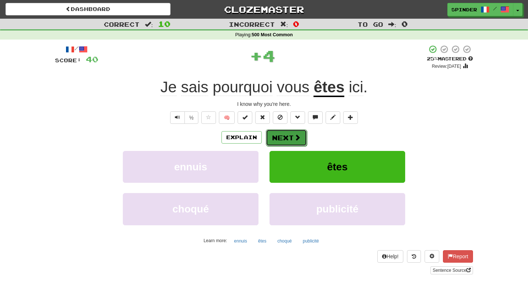
click at [288, 138] on button "Next" at bounding box center [286, 137] width 41 height 17
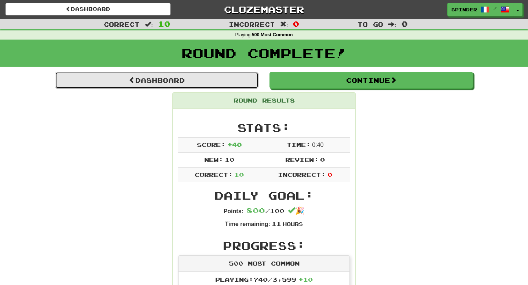
click at [202, 79] on link "Dashboard" at bounding box center [156, 80] width 203 height 17
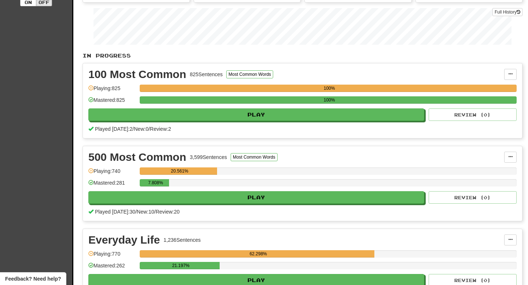
scroll to position [182, 0]
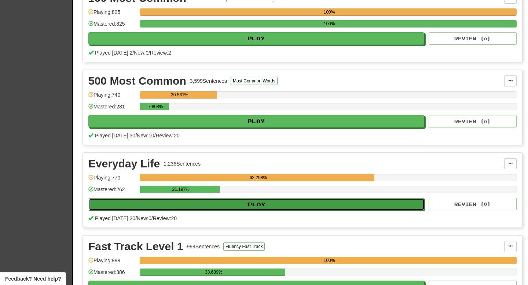
click at [245, 203] on button "Play" at bounding box center [257, 204] width 336 height 12
select select "**"
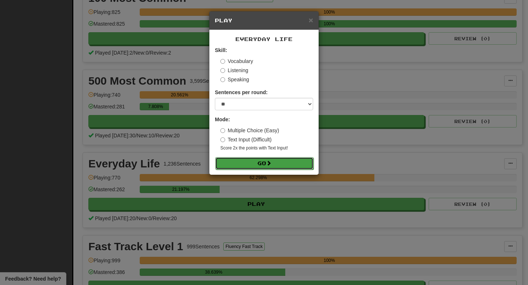
click at [271, 163] on span at bounding box center [268, 162] width 5 height 5
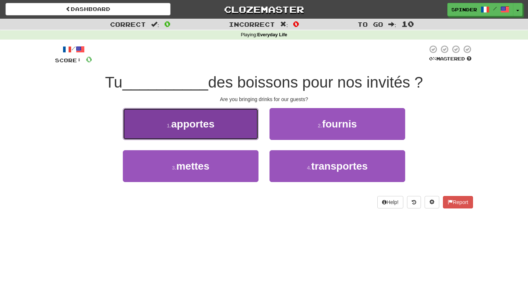
click at [237, 123] on button "1 . apportes" at bounding box center [191, 124] width 136 height 32
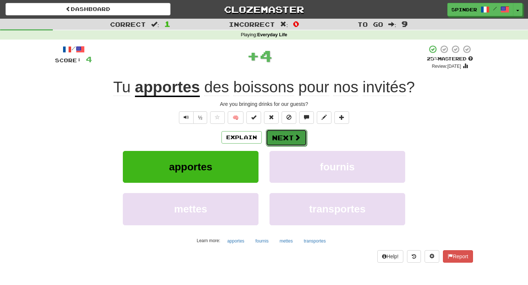
click at [286, 141] on button "Next" at bounding box center [286, 137] width 41 height 17
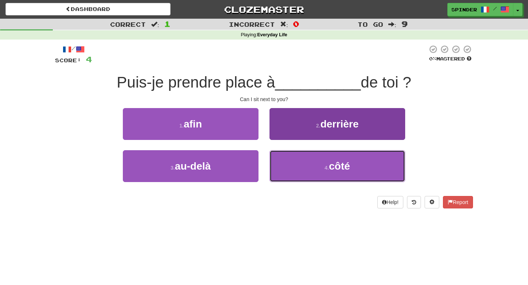
click at [289, 155] on button "4 . côté" at bounding box center [337, 166] width 136 height 32
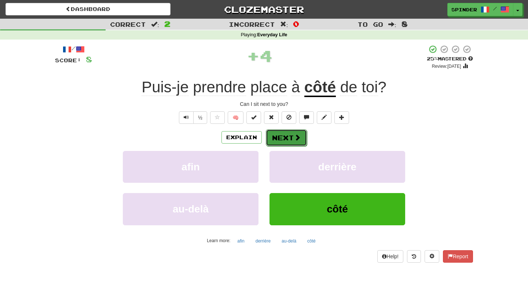
click at [288, 138] on button "Next" at bounding box center [286, 137] width 41 height 17
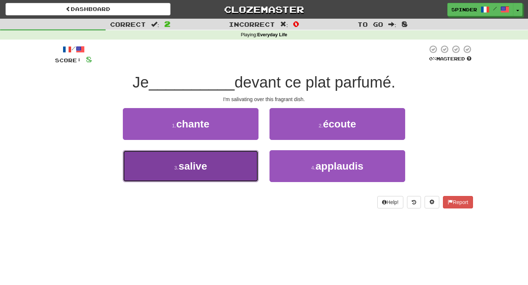
click at [221, 165] on button "3 . salive" at bounding box center [191, 166] width 136 height 32
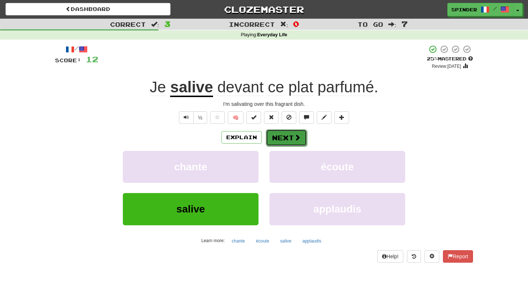
click at [293, 142] on button "Next" at bounding box center [286, 137] width 41 height 17
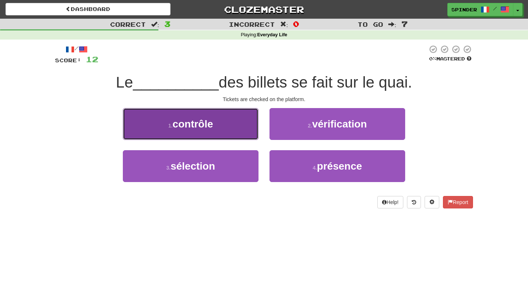
click at [255, 136] on button "1 . contrôle" at bounding box center [191, 124] width 136 height 32
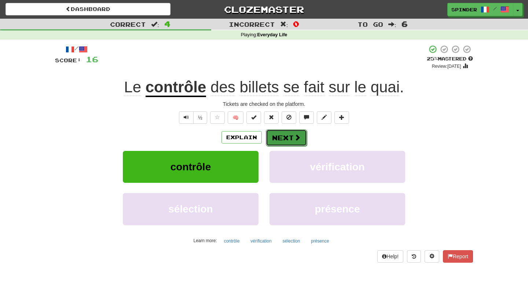
click at [285, 138] on button "Next" at bounding box center [286, 137] width 41 height 17
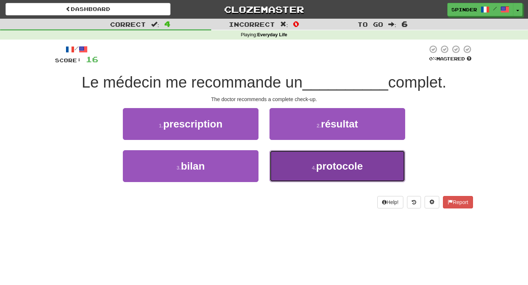
click at [282, 160] on button "4 . protocole" at bounding box center [337, 166] width 136 height 32
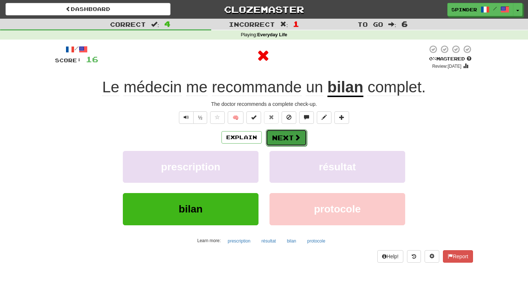
click at [289, 140] on button "Next" at bounding box center [286, 137] width 41 height 17
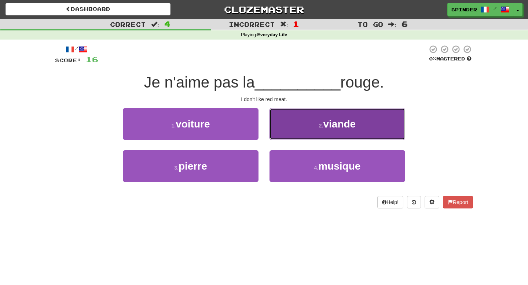
click at [295, 132] on button "2 . viande" at bounding box center [337, 124] width 136 height 32
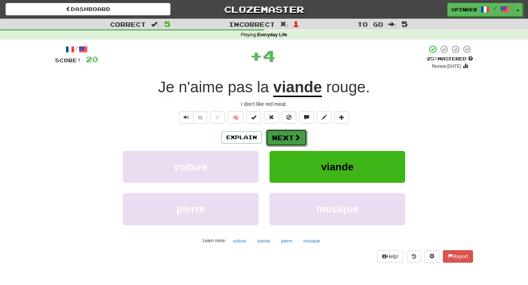
click at [289, 137] on button "Next" at bounding box center [286, 137] width 41 height 17
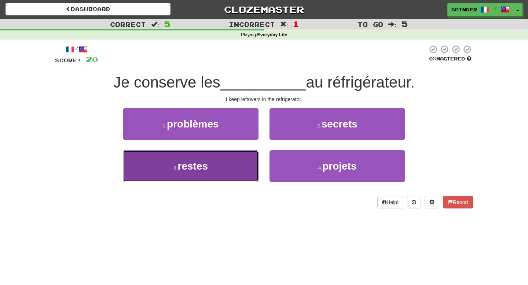
click at [235, 162] on button "3 . restes" at bounding box center [191, 166] width 136 height 32
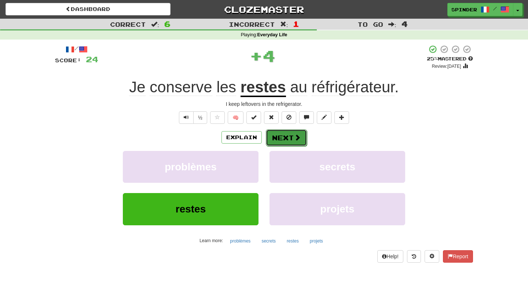
click at [299, 142] on button "Next" at bounding box center [286, 137] width 41 height 17
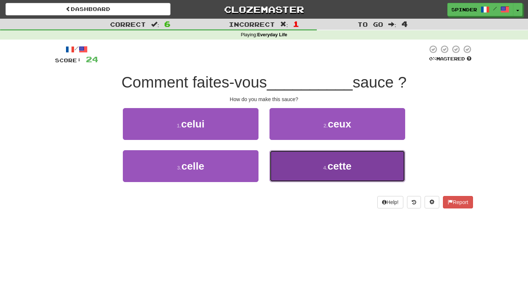
click at [303, 155] on button "4 . cette" at bounding box center [337, 166] width 136 height 32
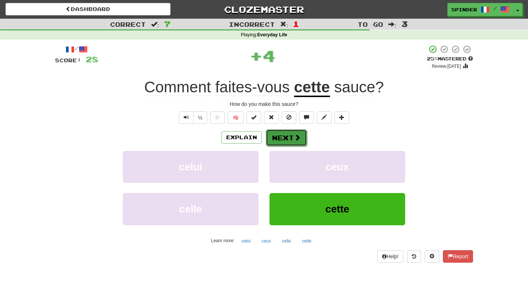
click at [299, 139] on span at bounding box center [297, 137] width 7 height 7
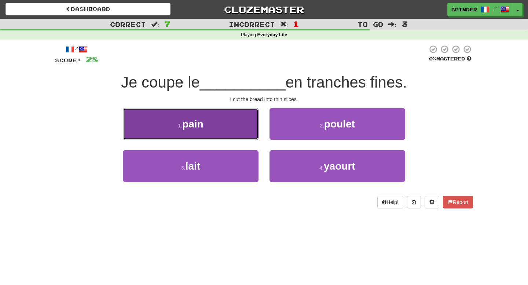
click at [244, 125] on button "1 . pain" at bounding box center [191, 124] width 136 height 32
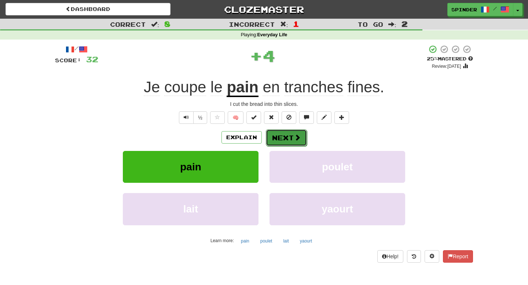
click at [295, 137] on span at bounding box center [297, 137] width 7 height 7
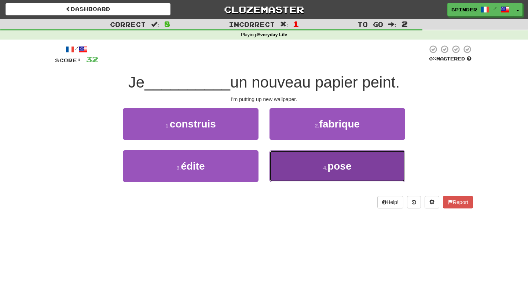
click at [293, 160] on button "4 . pose" at bounding box center [337, 166] width 136 height 32
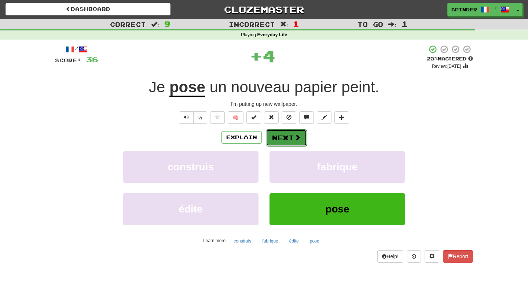
click at [294, 139] on span at bounding box center [297, 137] width 7 height 7
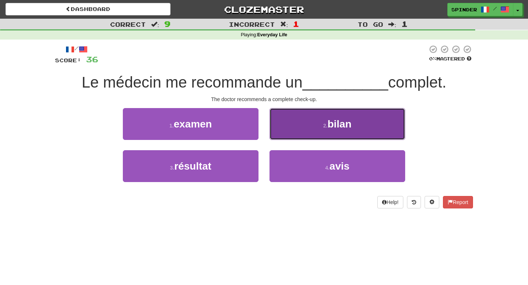
click at [295, 132] on button "2 . bilan" at bounding box center [337, 124] width 136 height 32
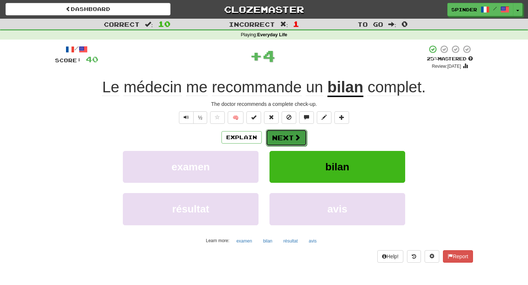
click at [294, 134] on span at bounding box center [297, 137] width 7 height 7
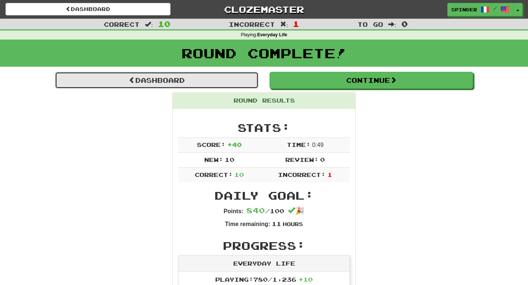
click at [200, 84] on link "Dashboard" at bounding box center [156, 80] width 203 height 17
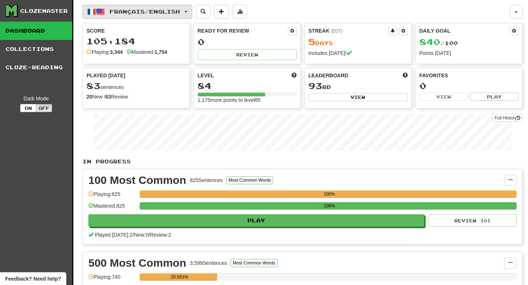
click at [145, 7] on button "Français / English" at bounding box center [137, 12] width 110 height 14
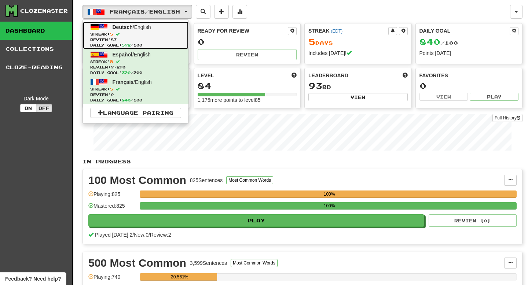
click at [130, 47] on span "Daily Goal: 572 / 100" at bounding box center [135, 45] width 91 height 5
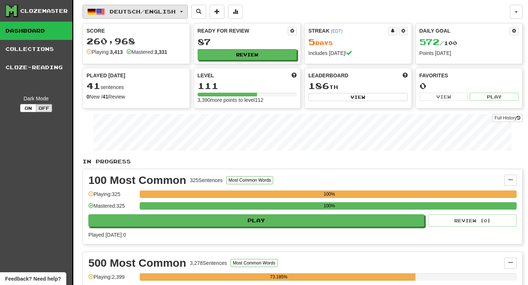
click at [144, 14] on span "Deutsch / English" at bounding box center [143, 11] width 66 height 6
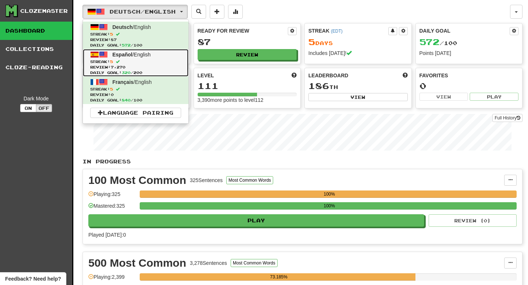
click at [135, 60] on span "Streak: 5" at bounding box center [135, 61] width 91 height 5
